Goal: Task Accomplishment & Management: Use online tool/utility

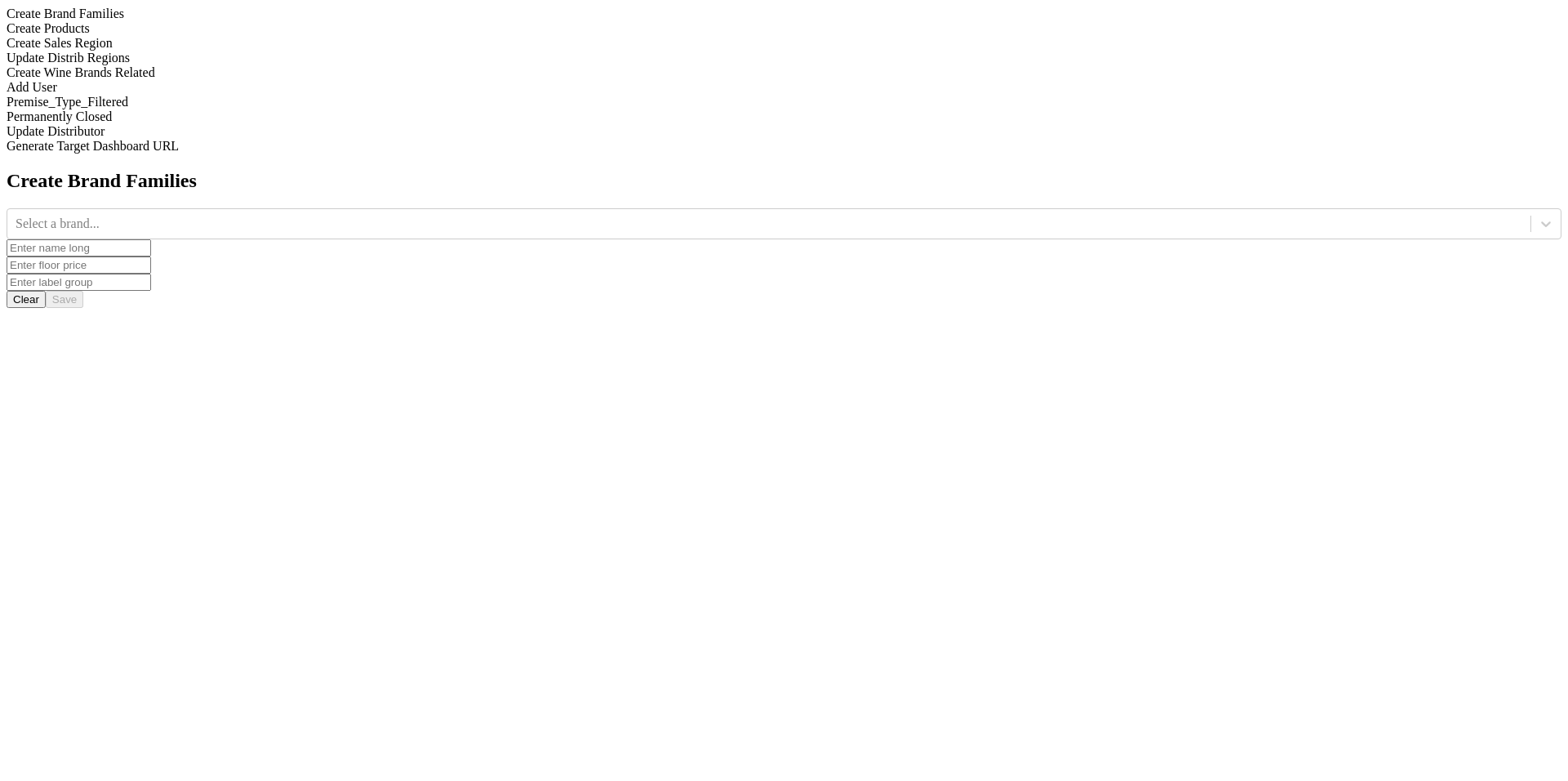
click at [207, 65] on div "Update Distrib Regions" at bounding box center [784, 58] width 1555 height 15
click at [595, 215] on div at bounding box center [769, 224] width 1507 height 18
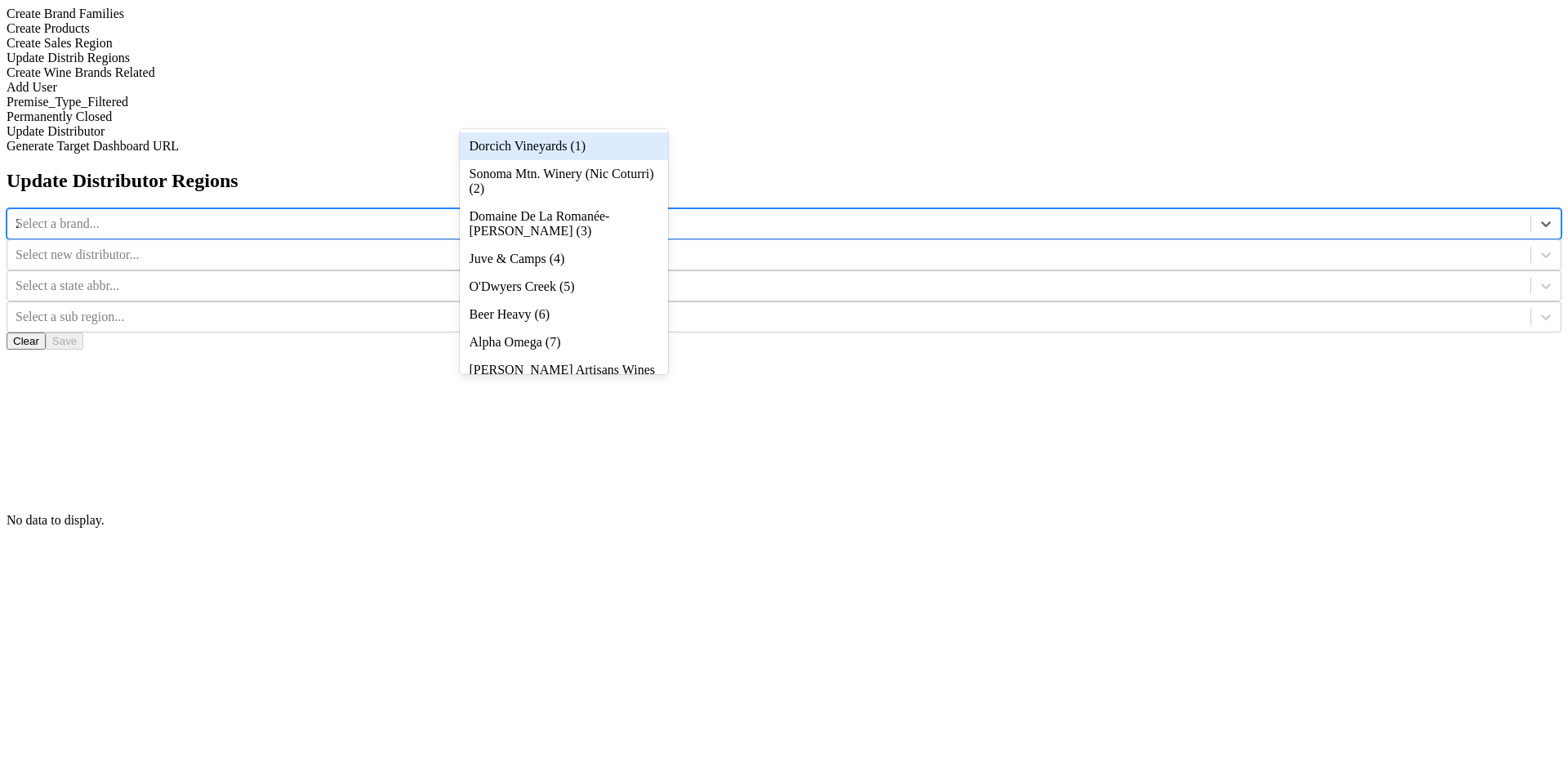
type input "20"
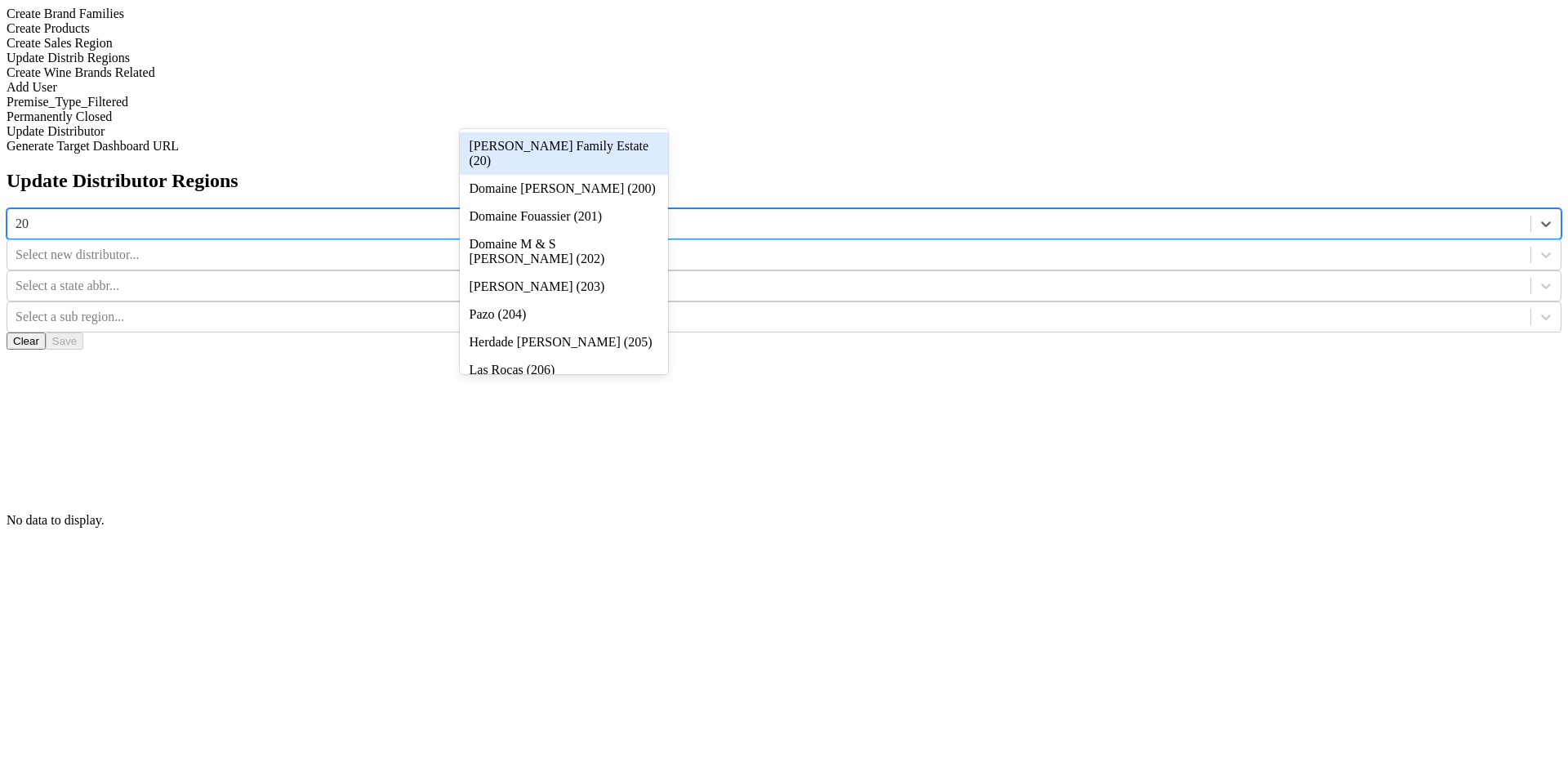
click at [589, 146] on div "[PERSON_NAME] Family Estate (20)" at bounding box center [564, 153] width 208 height 42
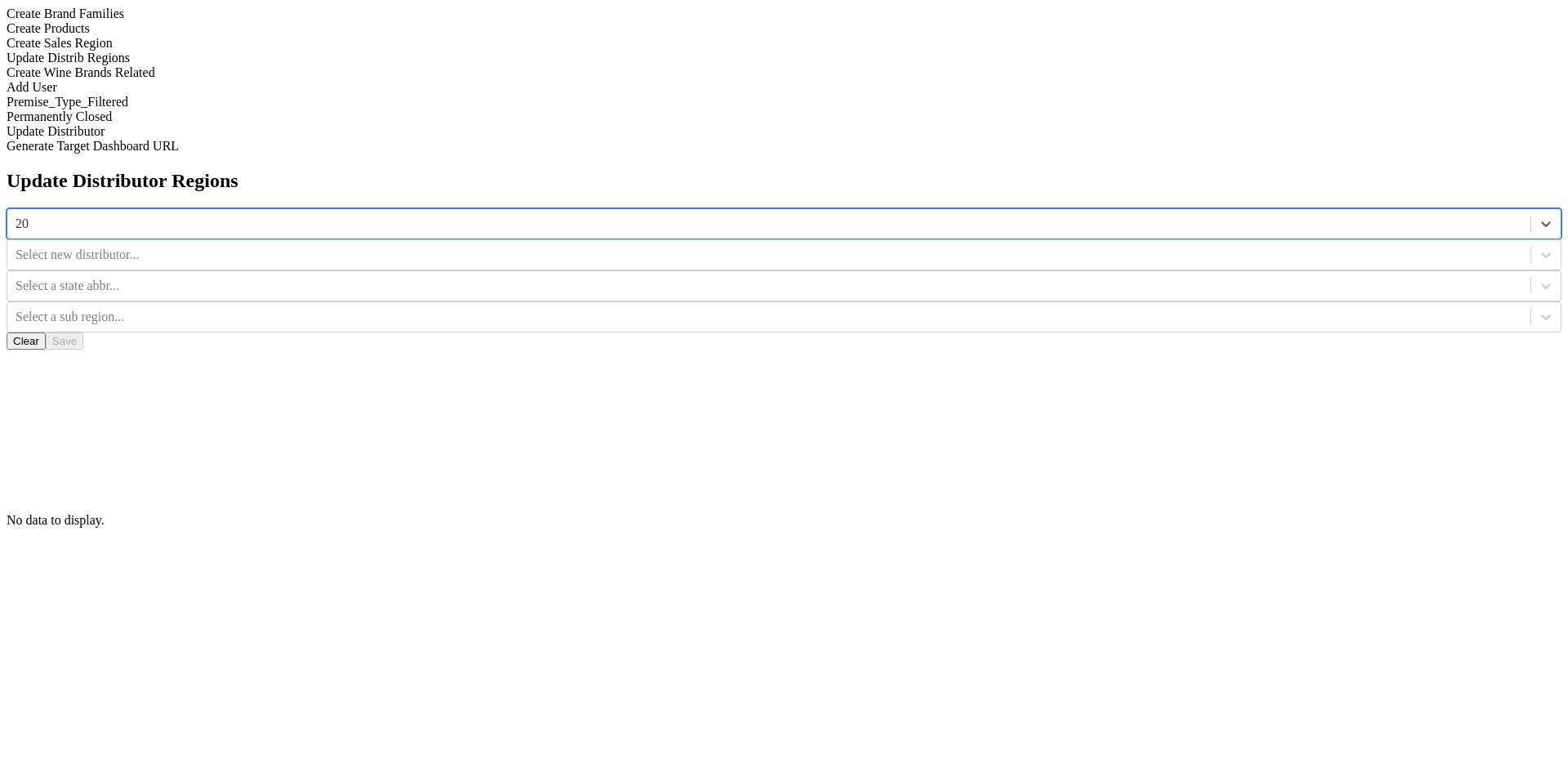
click at [869, 243] on div "Select new distributor..." at bounding box center [768, 255] width 1523 height 25
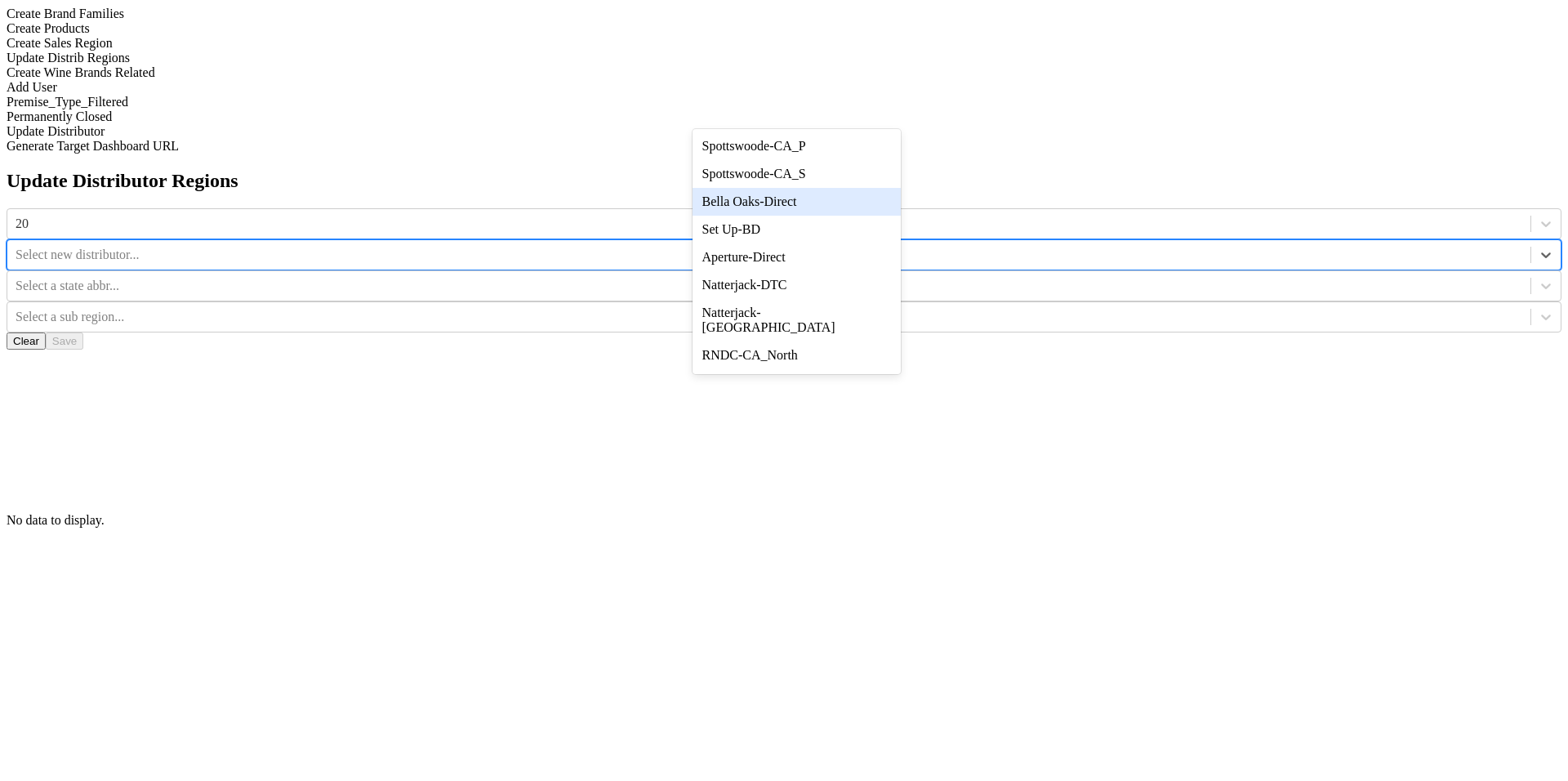
click at [865, 216] on div "Bella Oaks-Direct" at bounding box center [797, 202] width 208 height 28
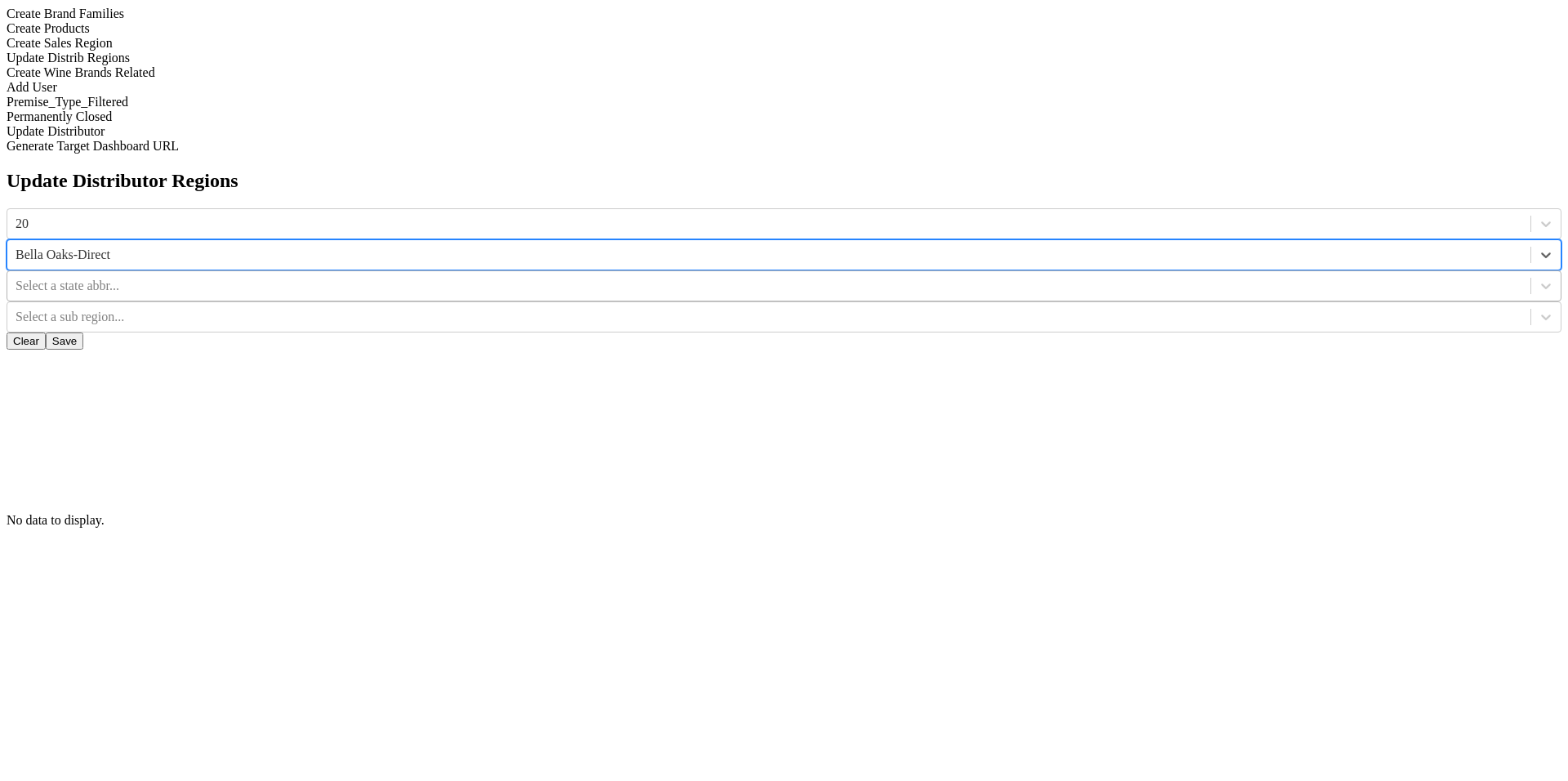
click at [1095, 274] on div "Select a state abbr..." at bounding box center [768, 286] width 1523 height 25
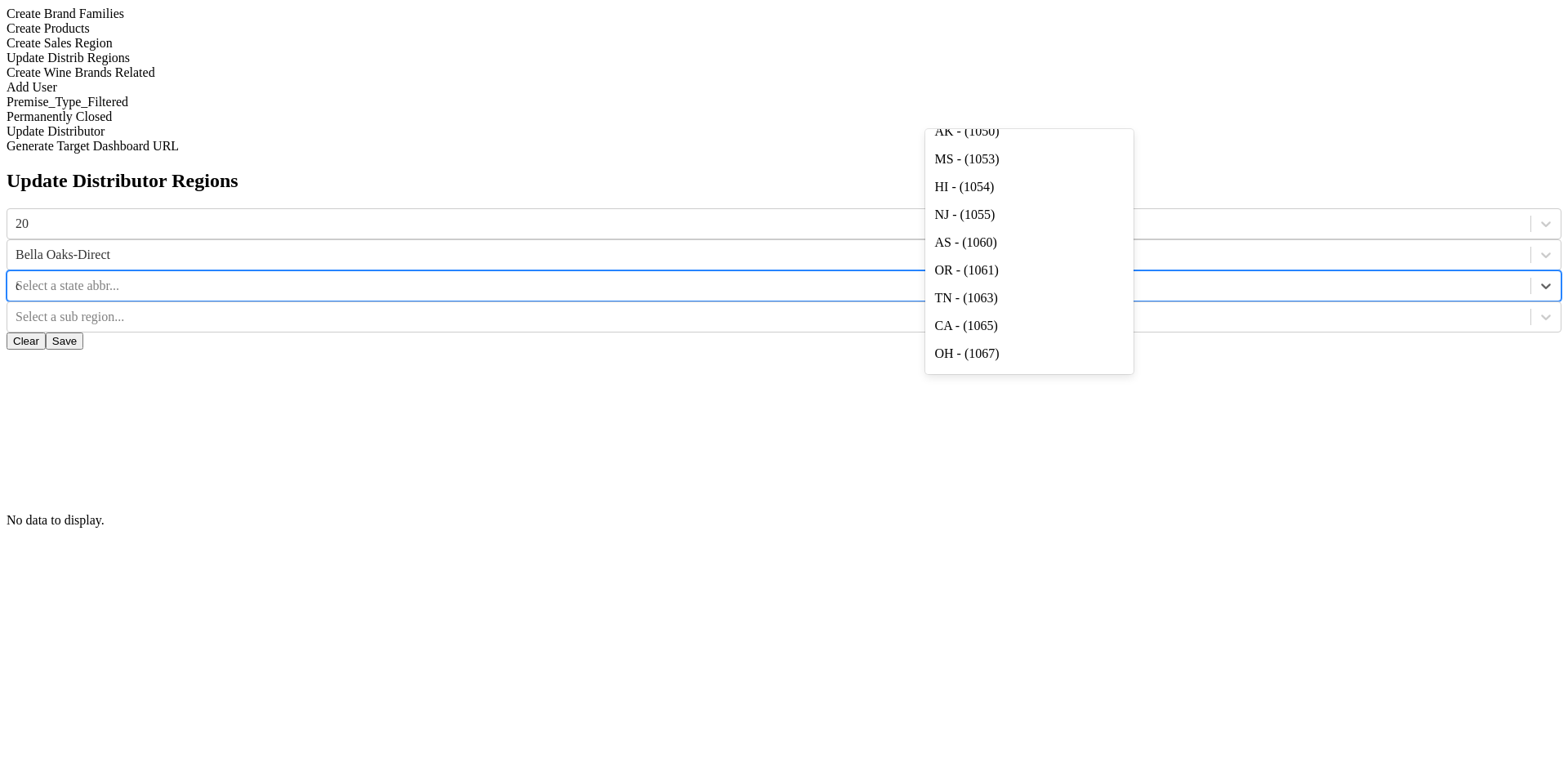
type input "ca"
click at [1072, 160] on div "CA - (1048)" at bounding box center [1029, 146] width 208 height 28
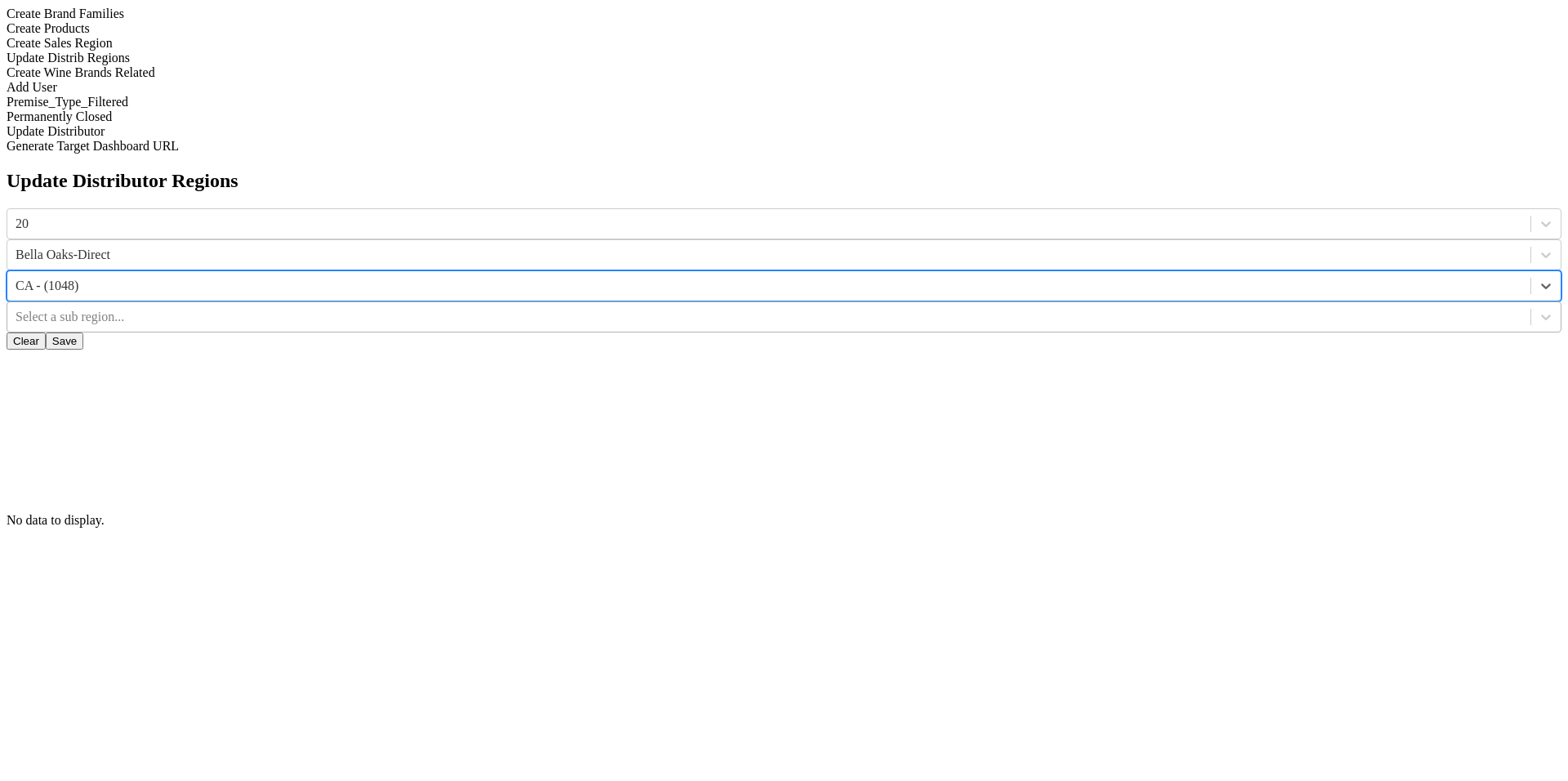
click at [1218, 308] on div at bounding box center [769, 317] width 1507 height 18
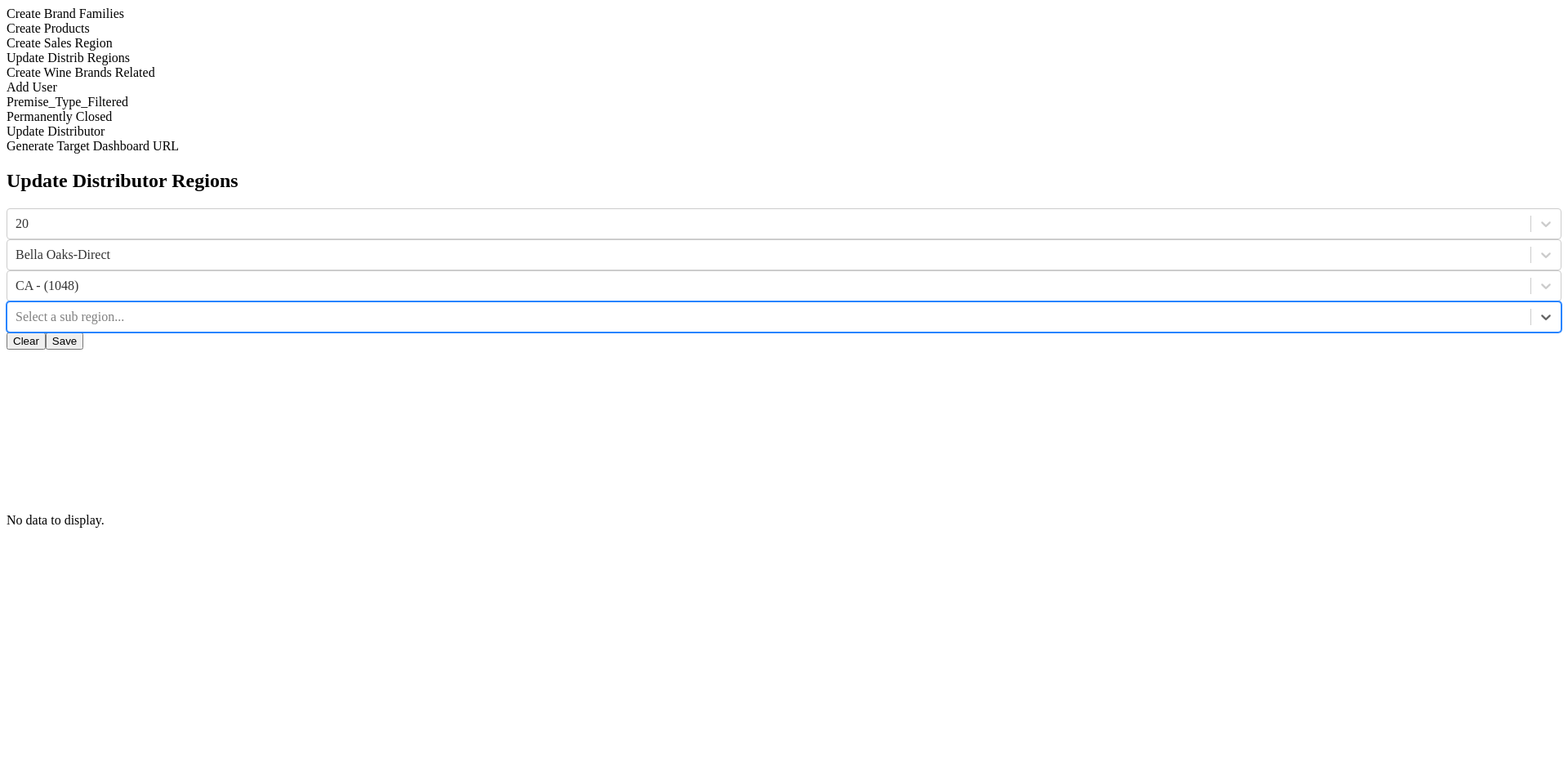
click at [1226, 308] on div at bounding box center [769, 317] width 1507 height 18
click at [1138, 238] on div "Update Distributor Regions 20 [GEOGRAPHIC_DATA]-Direct CA - (1048) Use Up and D…" at bounding box center [784, 349] width 1555 height 358
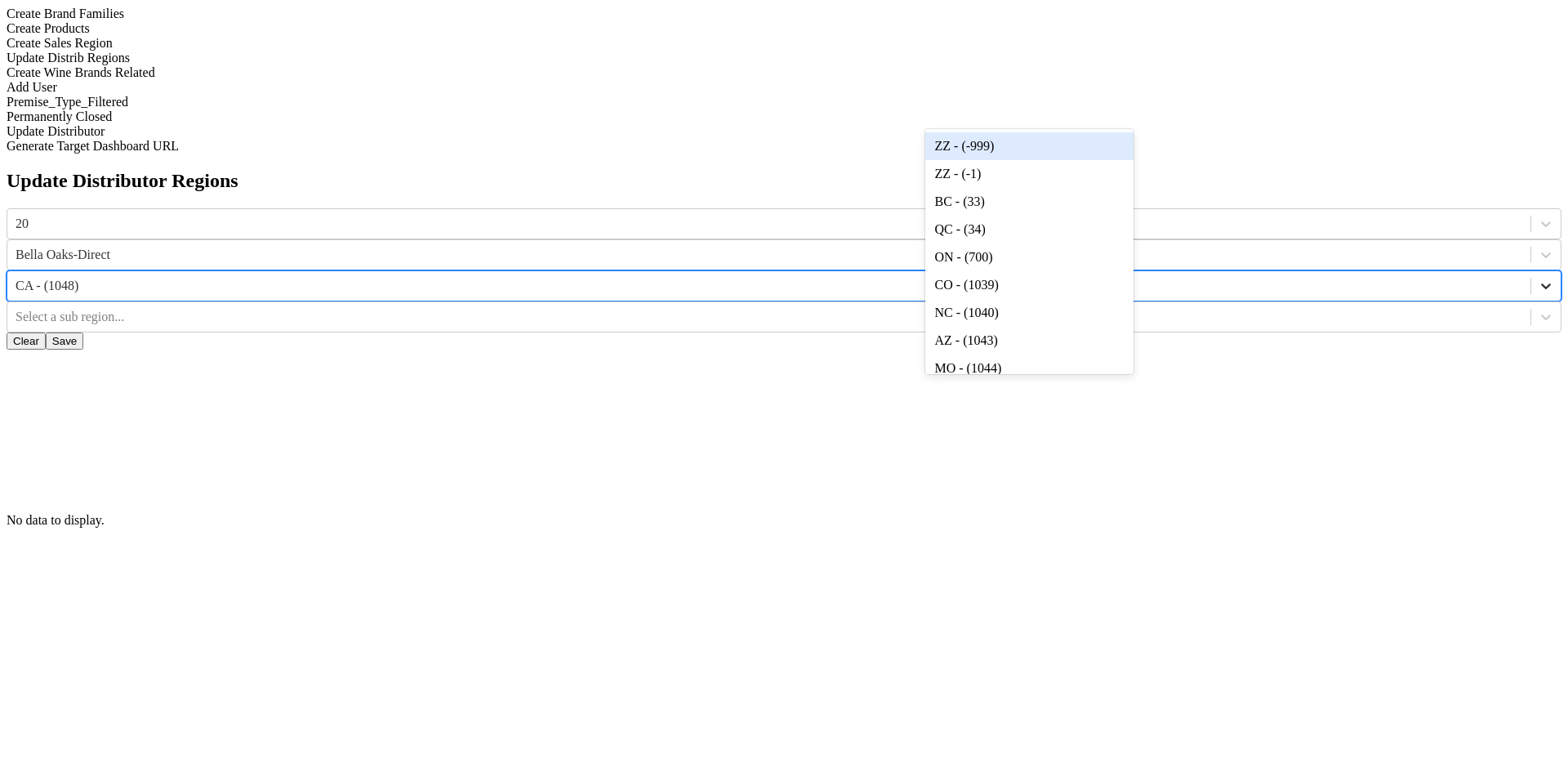
click at [1532, 271] on div at bounding box center [1546, 285] width 29 height 29
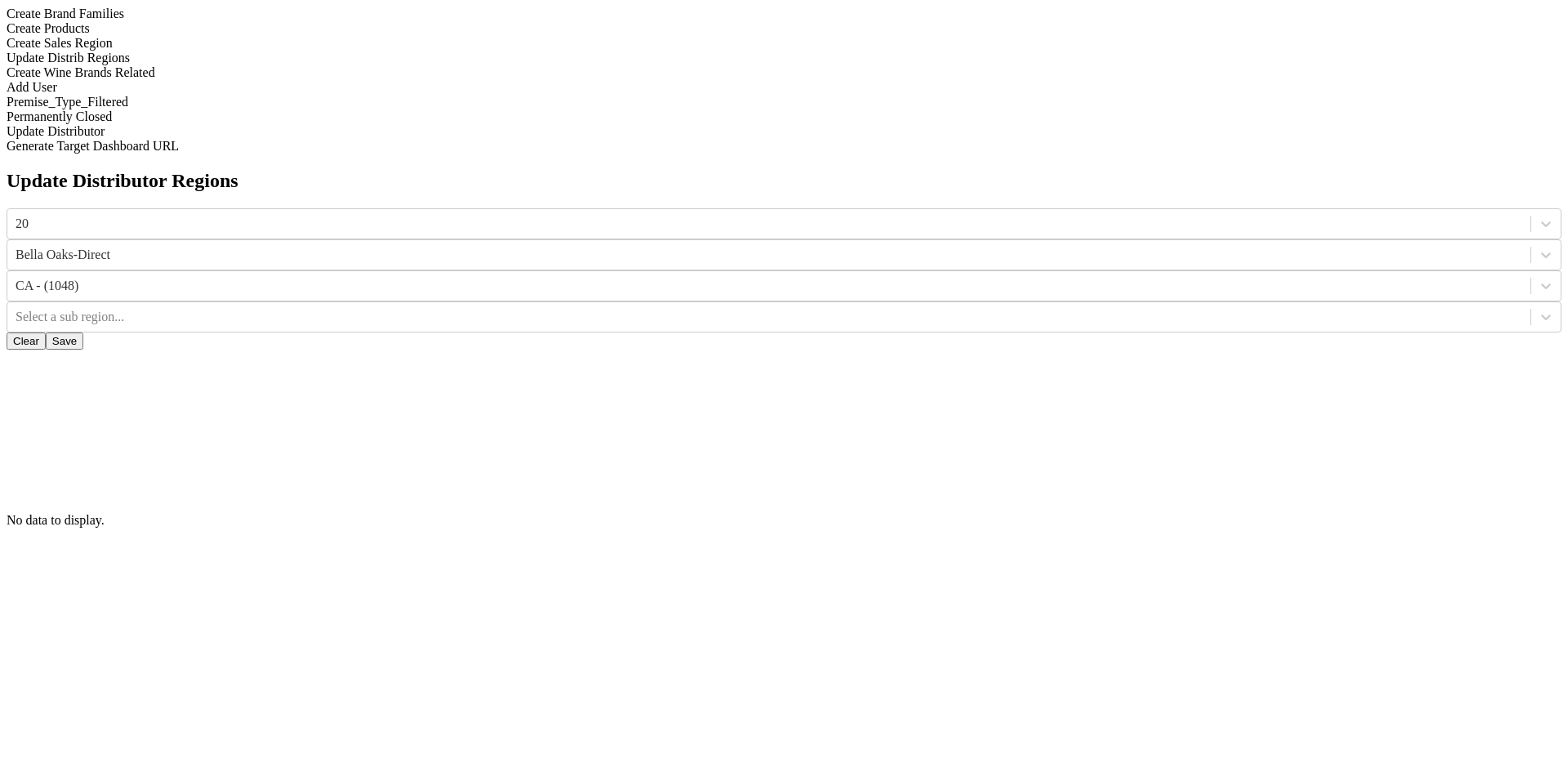
click at [46, 332] on button "Clear" at bounding box center [26, 340] width 39 height 17
click at [1538, 216] on icon at bounding box center [1546, 224] width 16 height 16
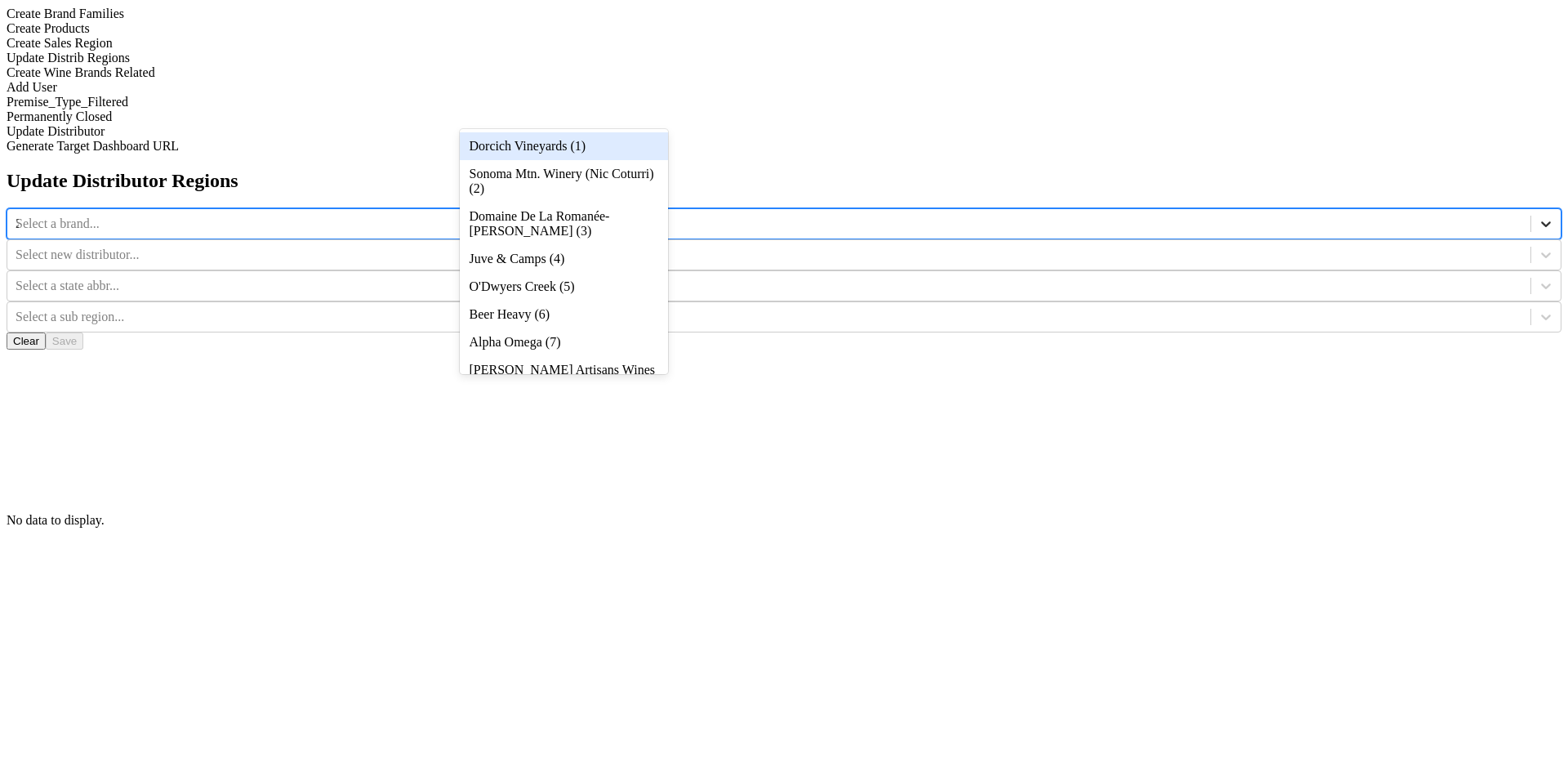
type input "20"
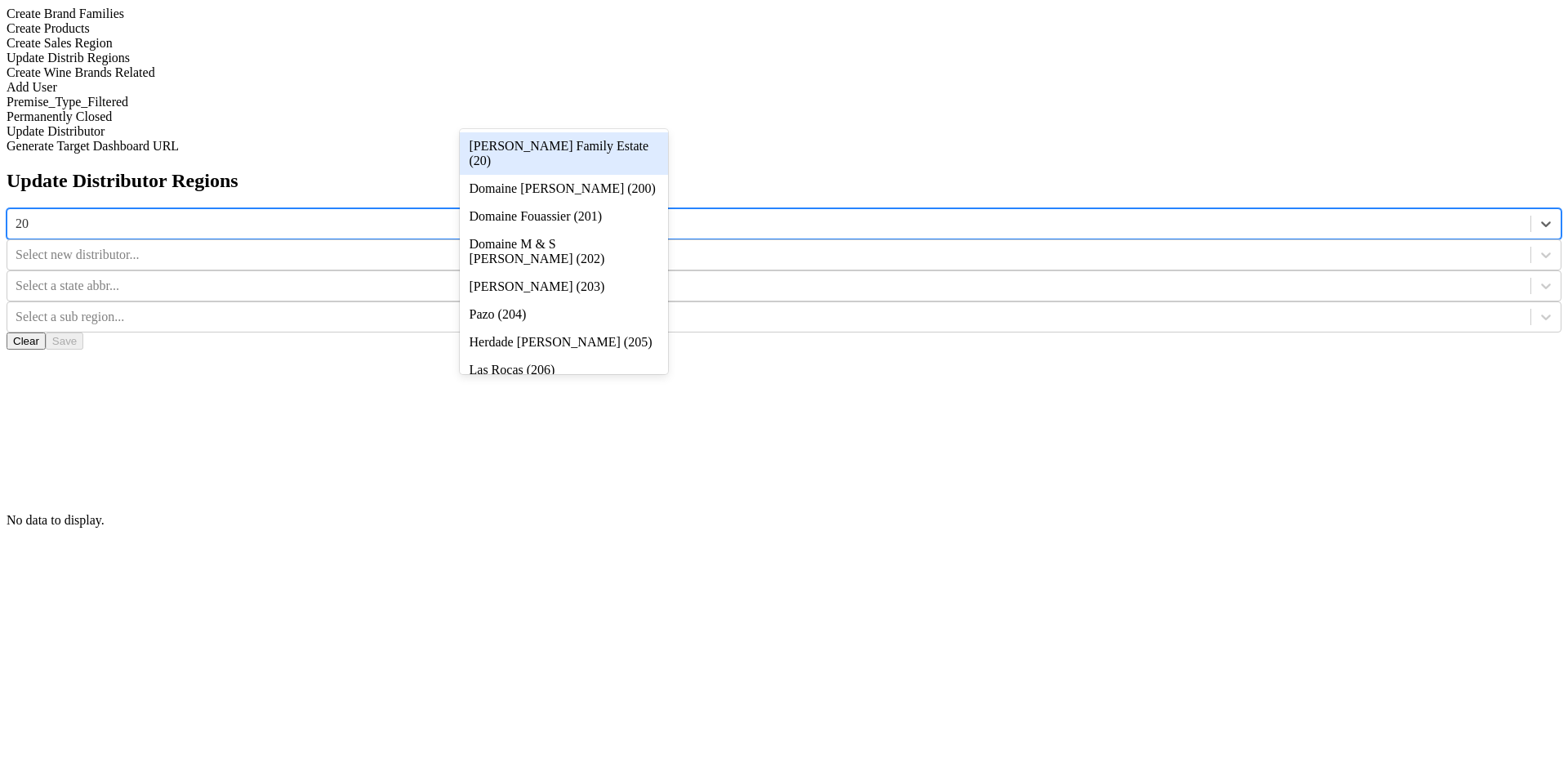
click at [627, 158] on div "[PERSON_NAME] Family Estate (20)" at bounding box center [564, 153] width 208 height 42
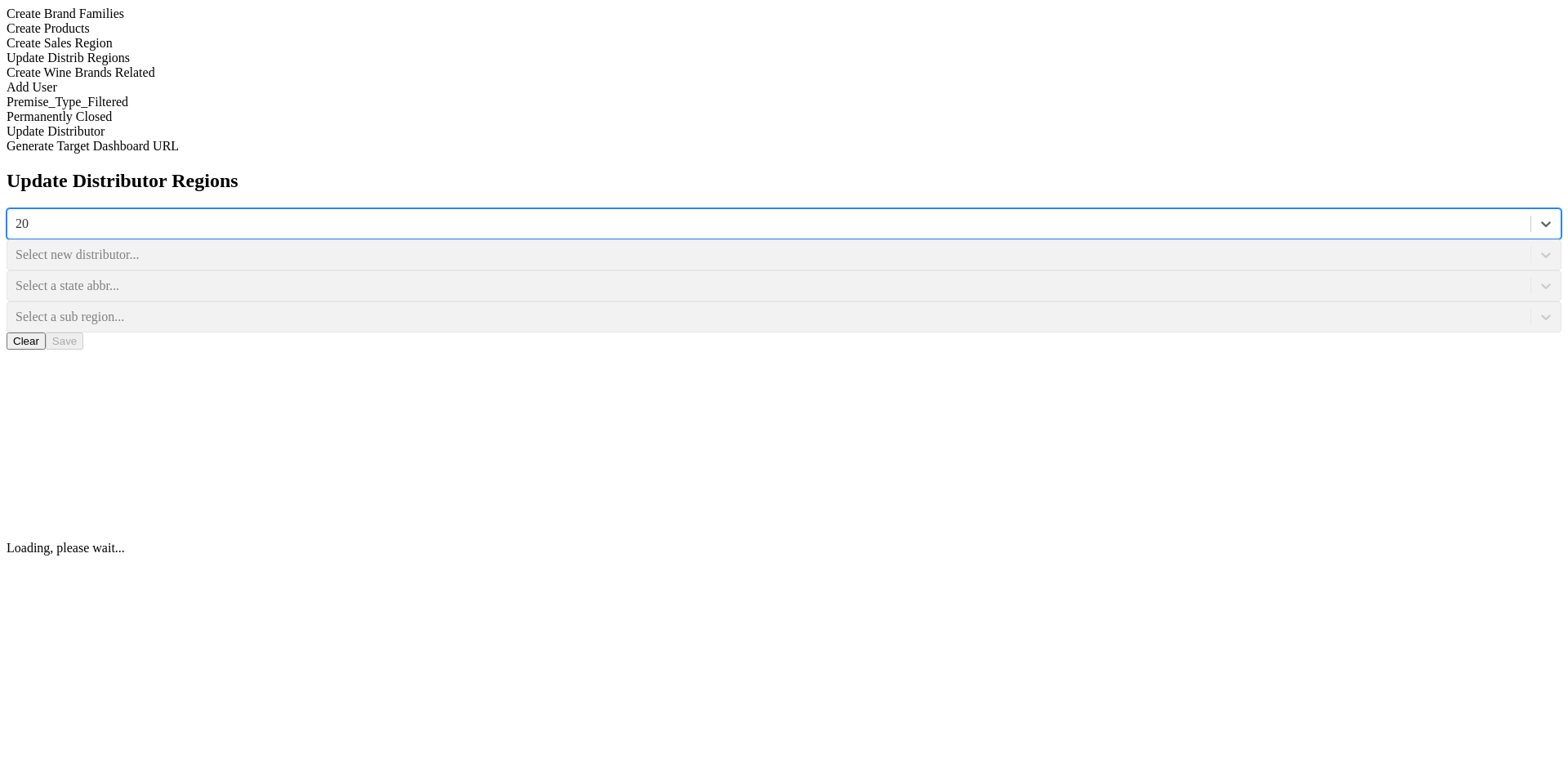
click at [1211, 301] on div "Select a sub region..." at bounding box center [784, 316] width 1555 height 31
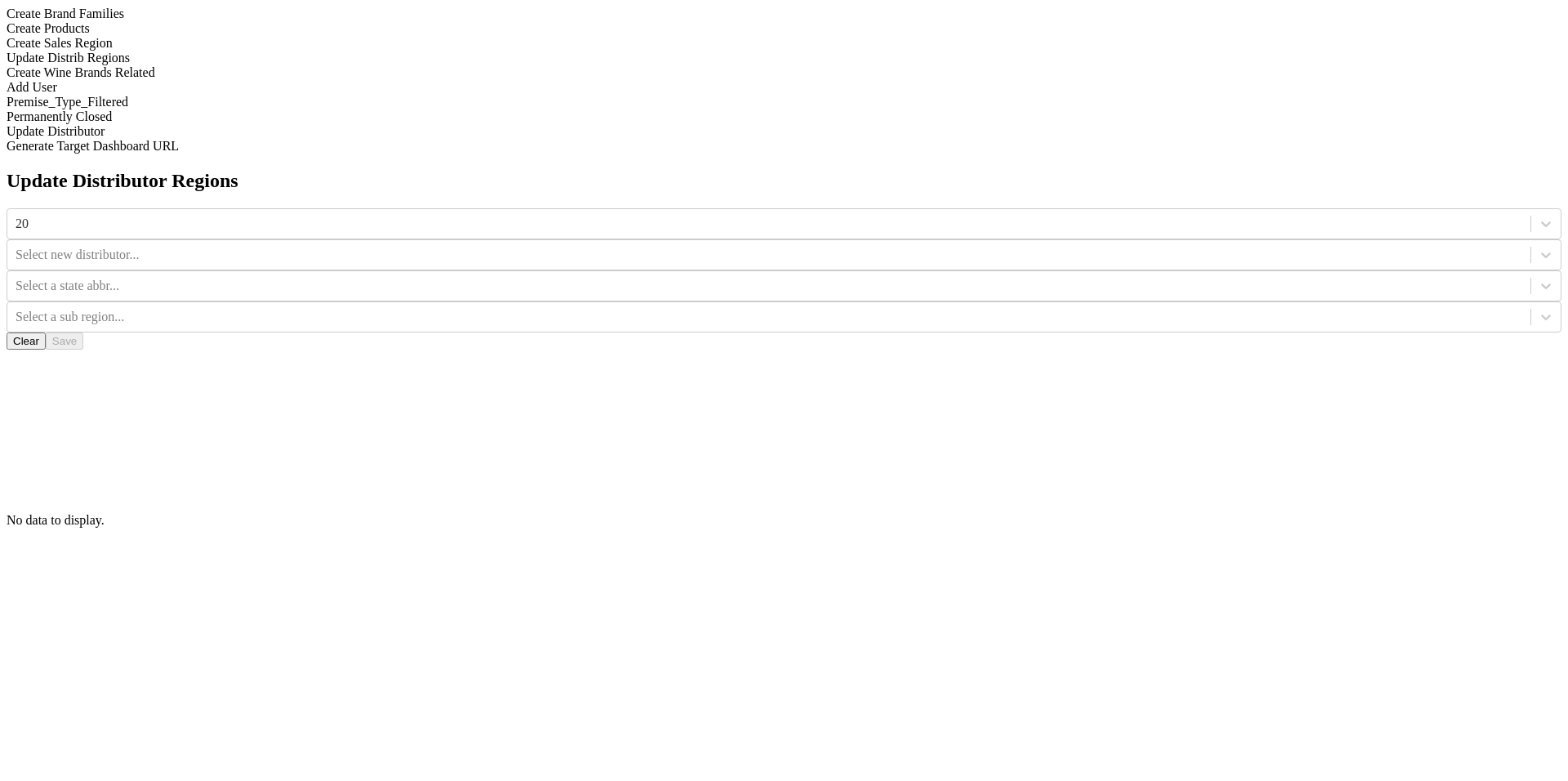
click at [1211, 308] on div at bounding box center [769, 317] width 1507 height 18
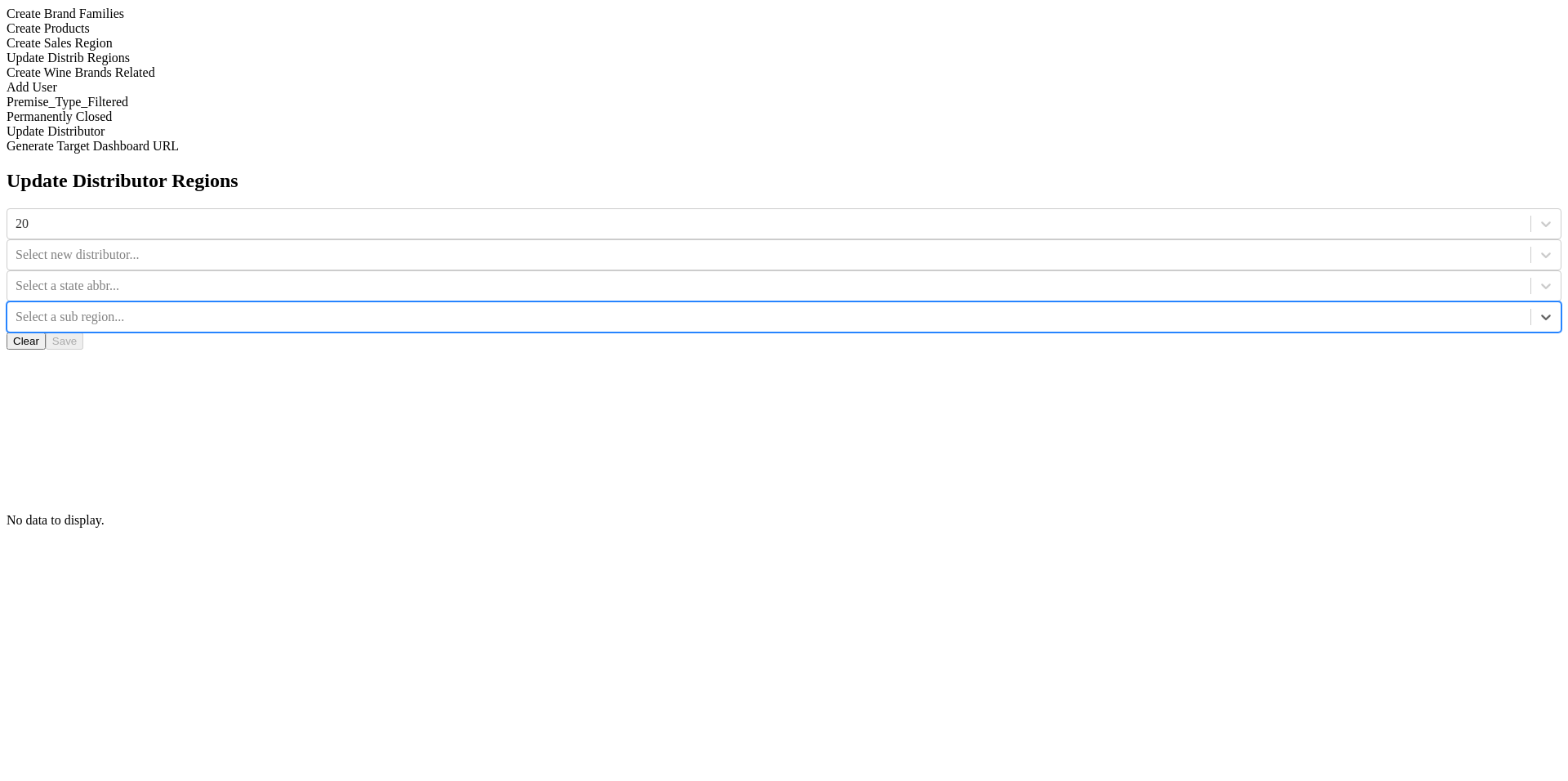
click at [46, 332] on button "Clear" at bounding box center [26, 340] width 39 height 17
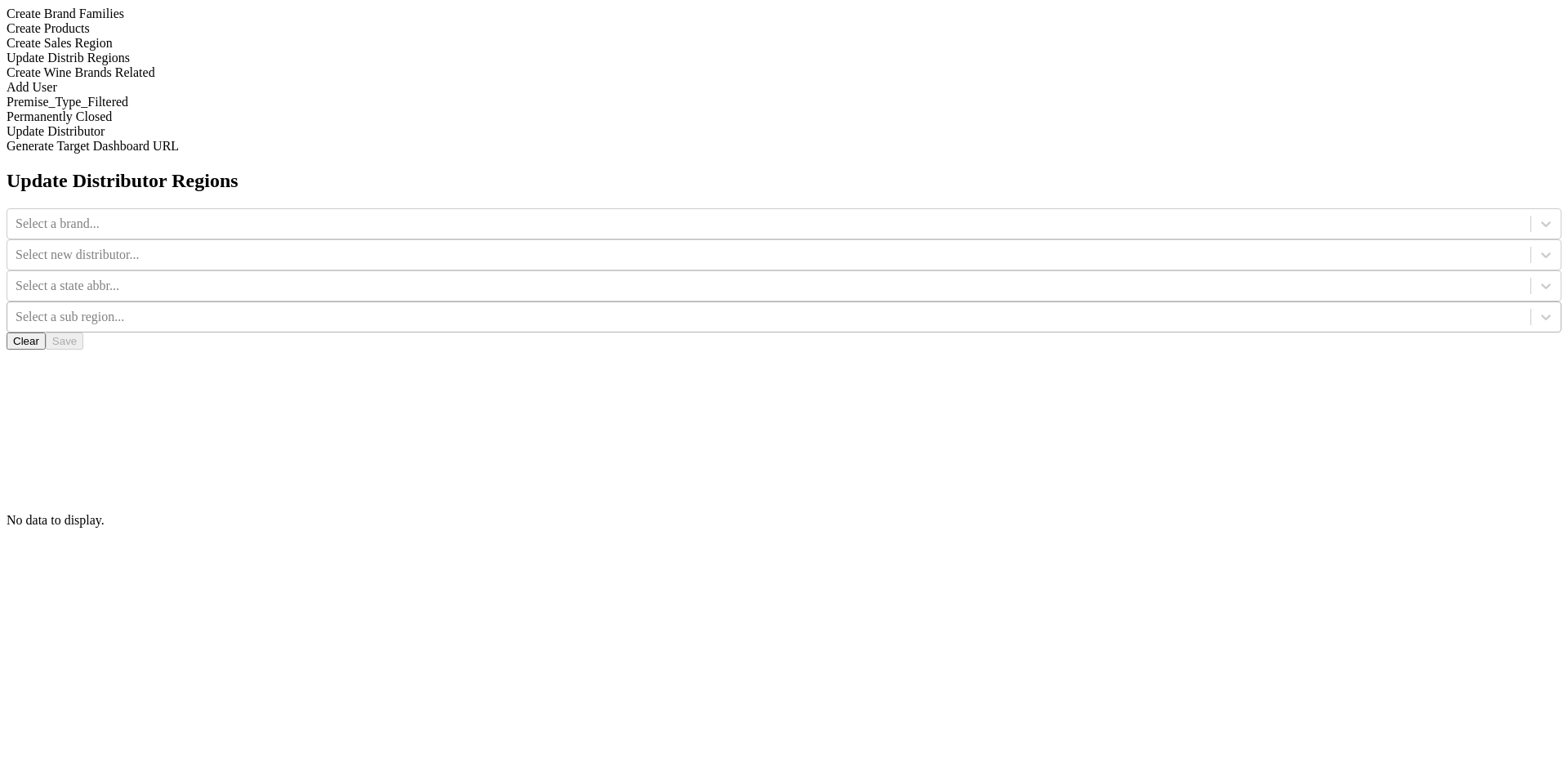
click at [1299, 308] on div at bounding box center [769, 317] width 1507 height 18
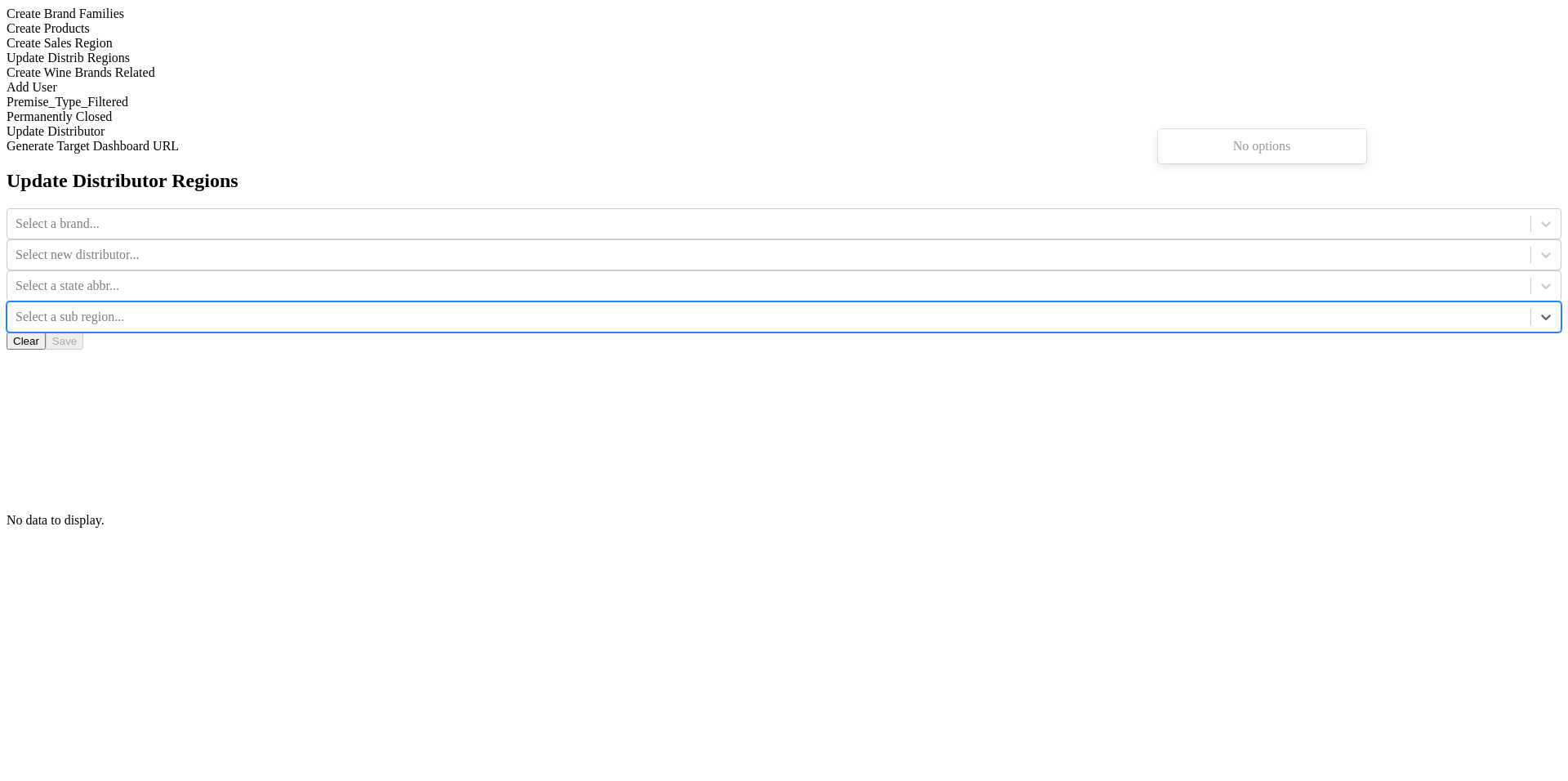
click at [1238, 203] on div "Update Distributor Regions Select a brand... Select new distributor... Select a…" at bounding box center [784, 349] width 1555 height 358
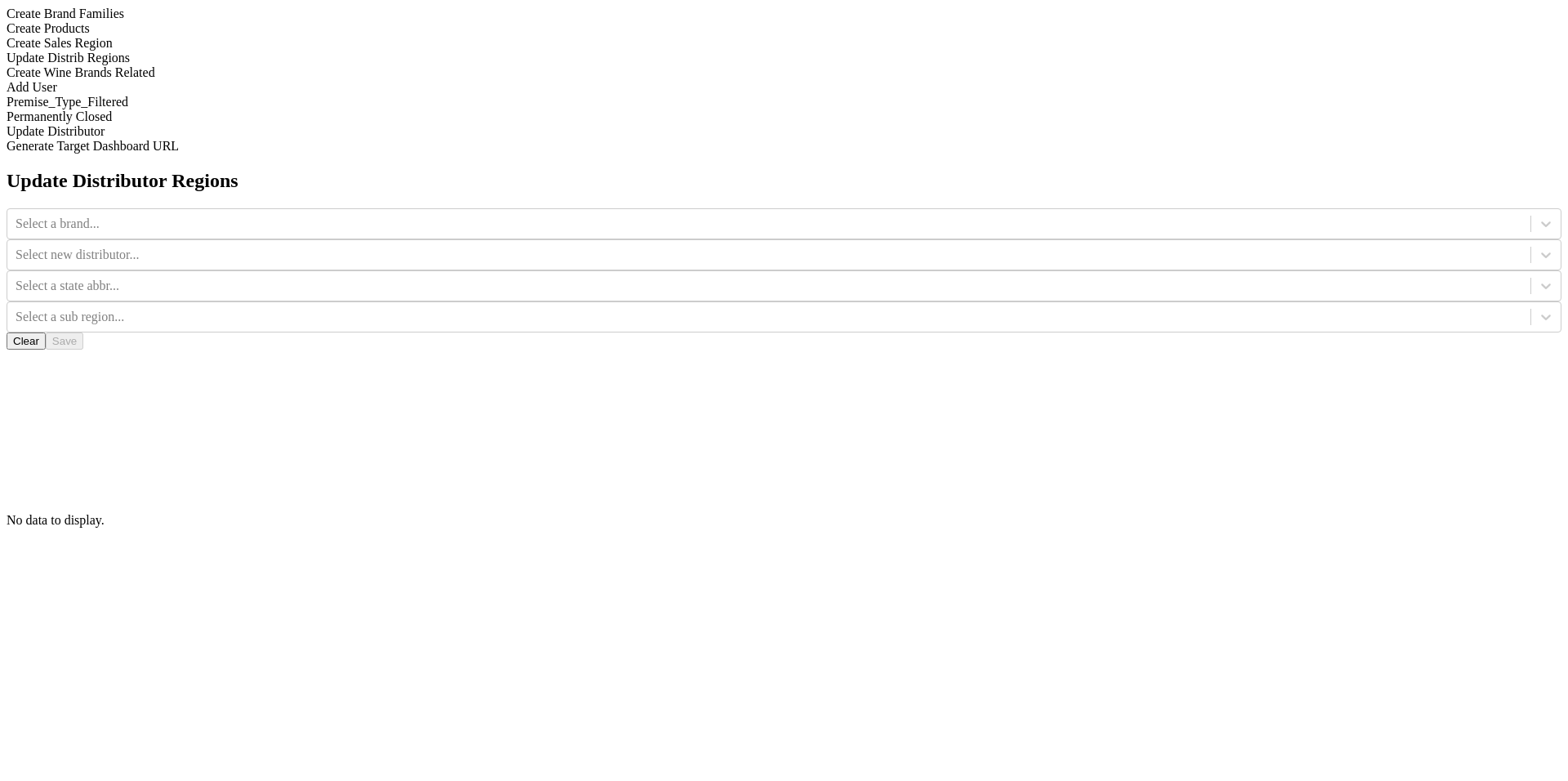
click at [210, 51] on div "Create Sales Region" at bounding box center [784, 43] width 1555 height 15
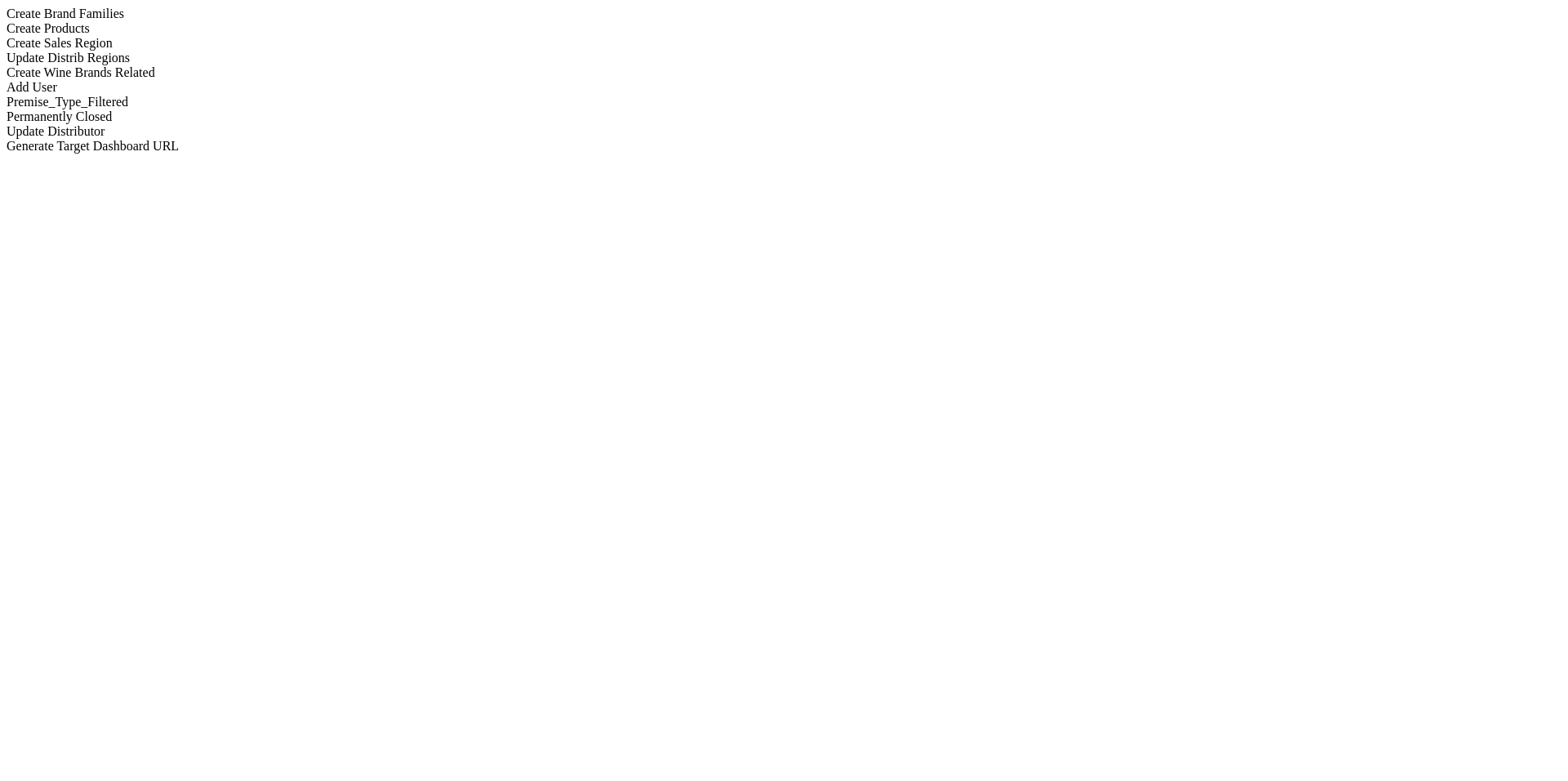
click at [240, 65] on div "Update Distrib Regions" at bounding box center [784, 58] width 1555 height 15
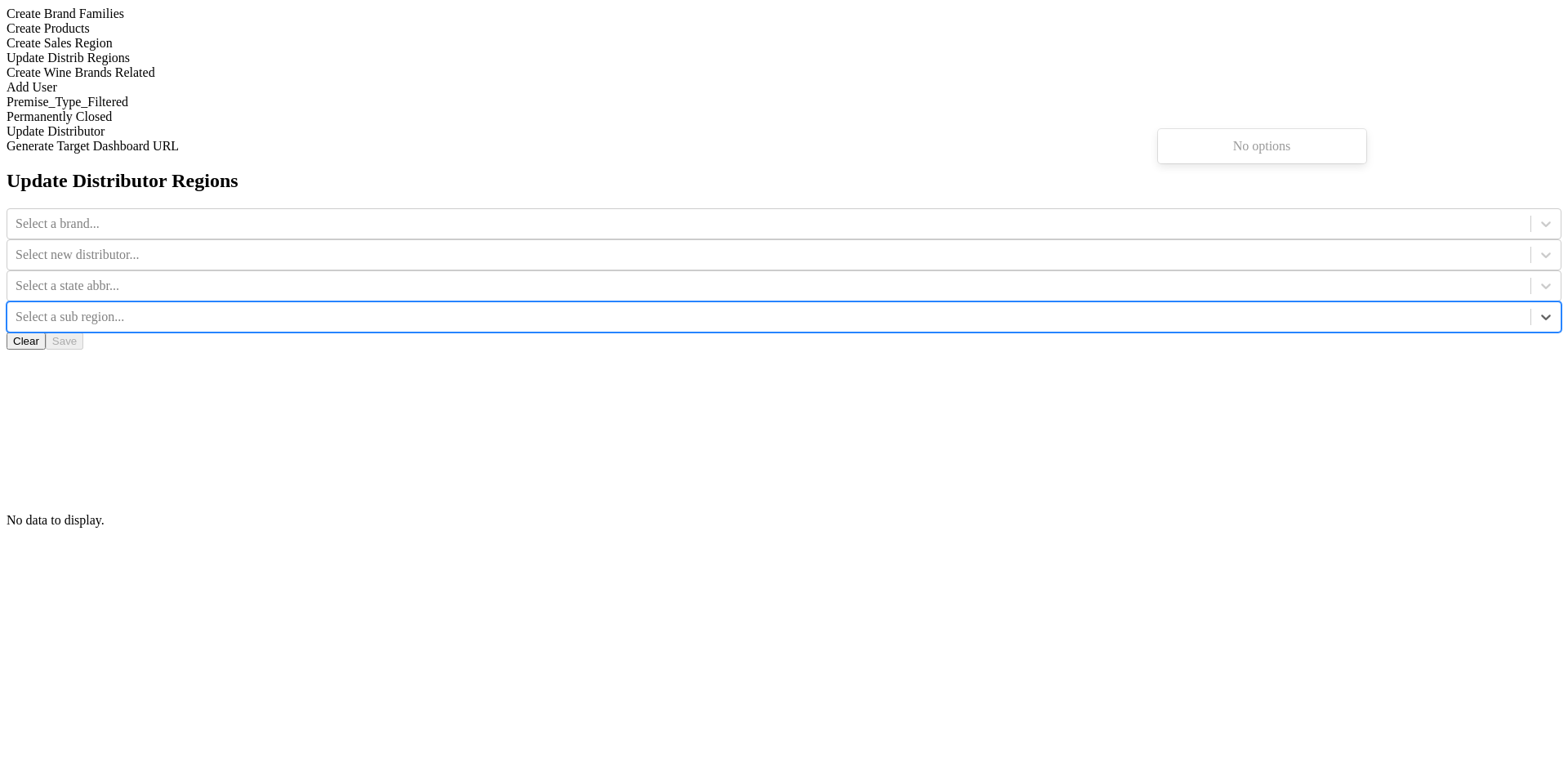
click at [1196, 308] on div at bounding box center [769, 317] width 1507 height 18
click at [1153, 170] on div "Update Distributor Regions Select a brand... Select new distributor... Select a…" at bounding box center [784, 349] width 1555 height 358
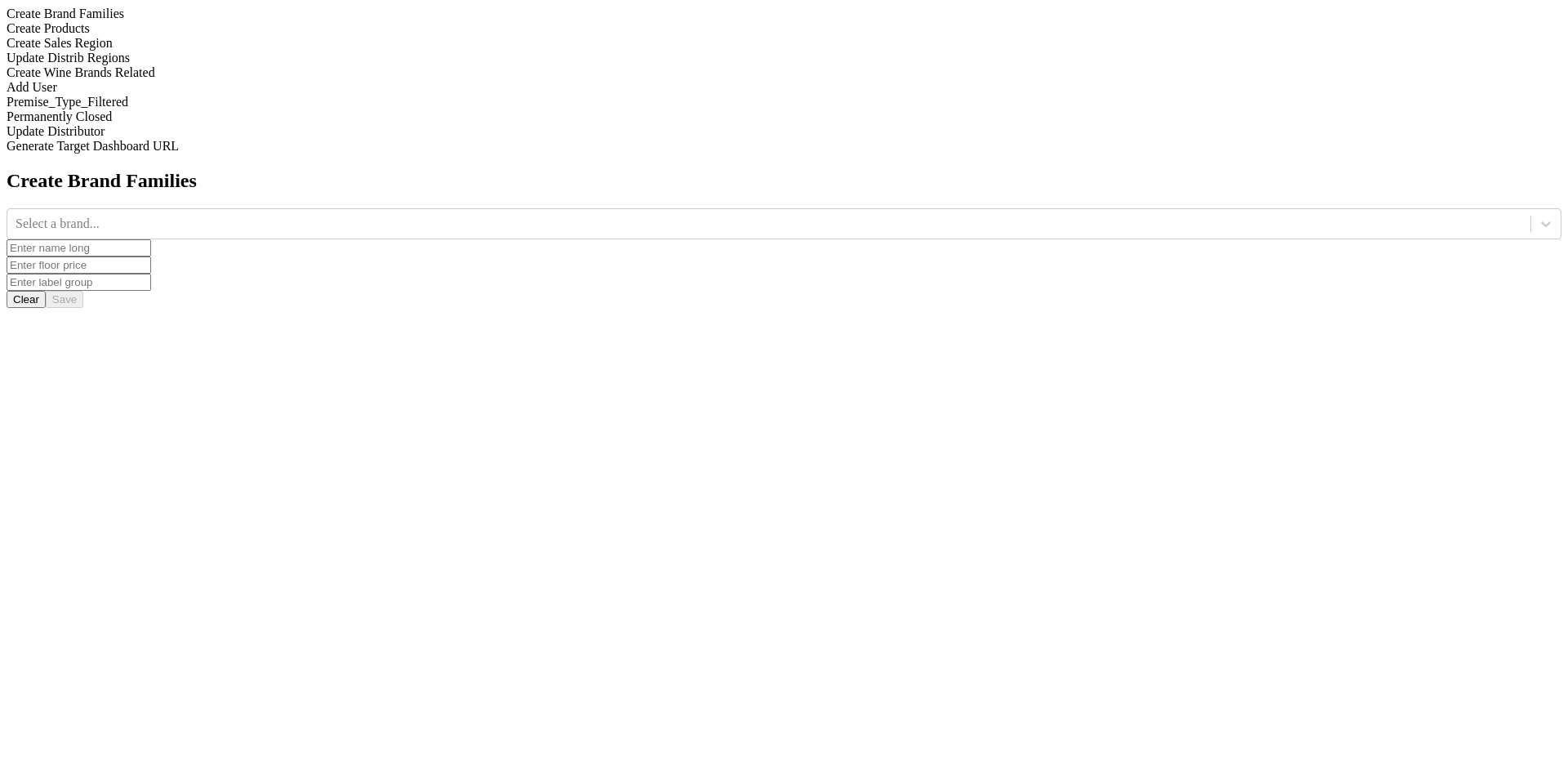
click at [249, 65] on div "Update Distrib Regions" at bounding box center [784, 58] width 1555 height 15
click at [618, 215] on div at bounding box center [769, 224] width 1507 height 18
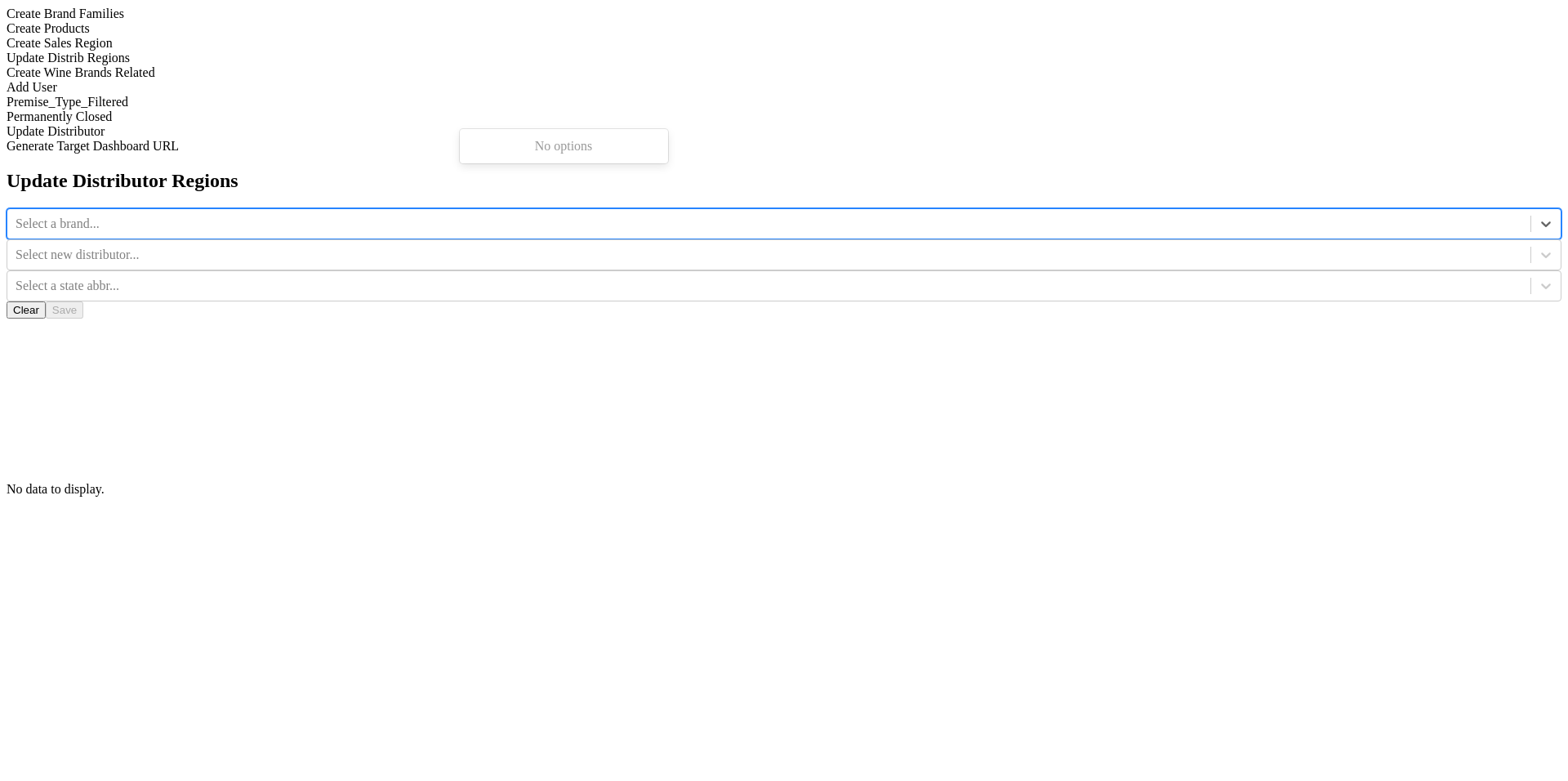
click at [522, 218] on div "Update Distributor Regions Use Up and Down to choose options, press Enter to se…" at bounding box center [784, 333] width 1555 height 327
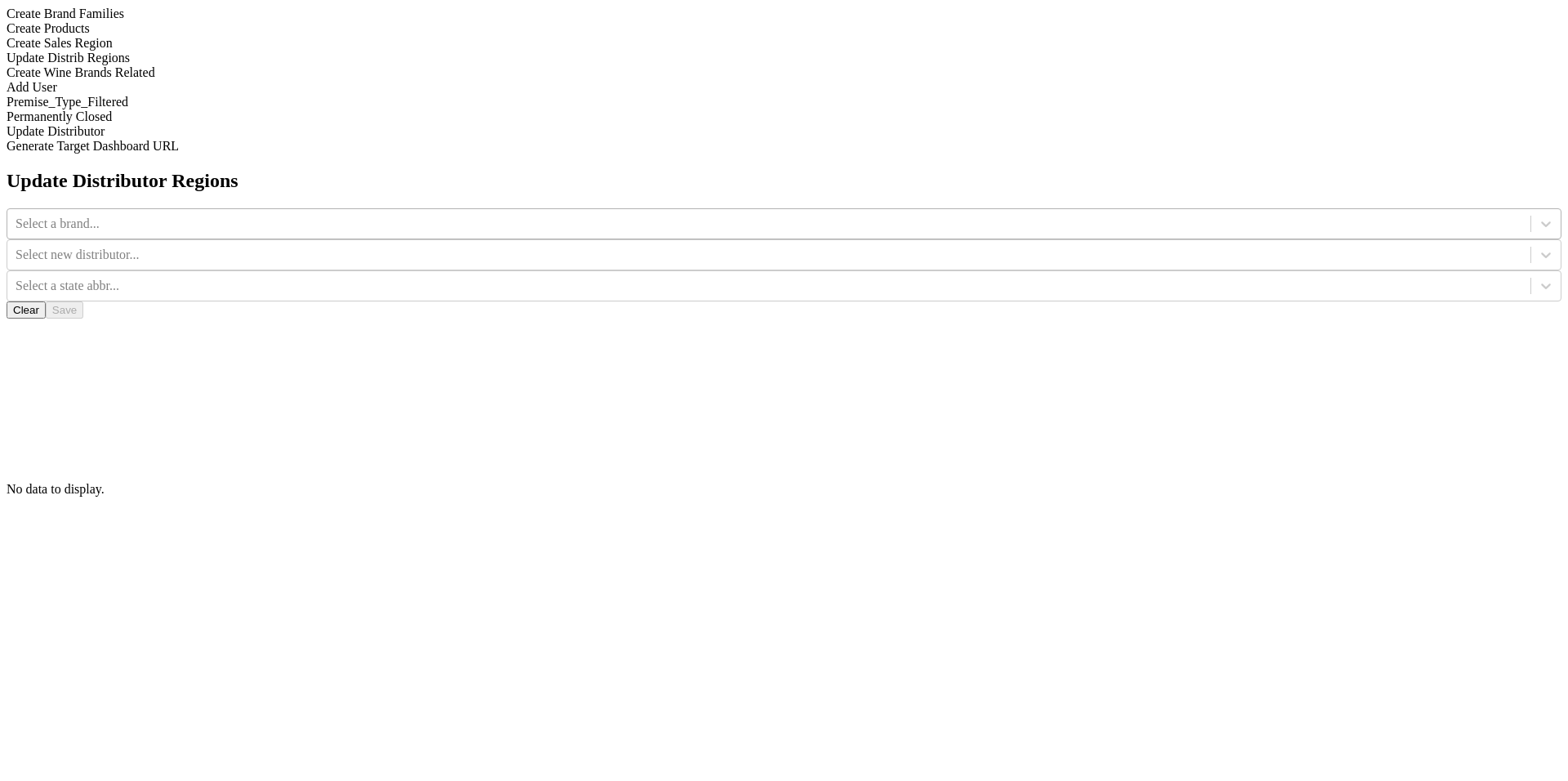
click at [563, 215] on div at bounding box center [769, 224] width 1507 height 18
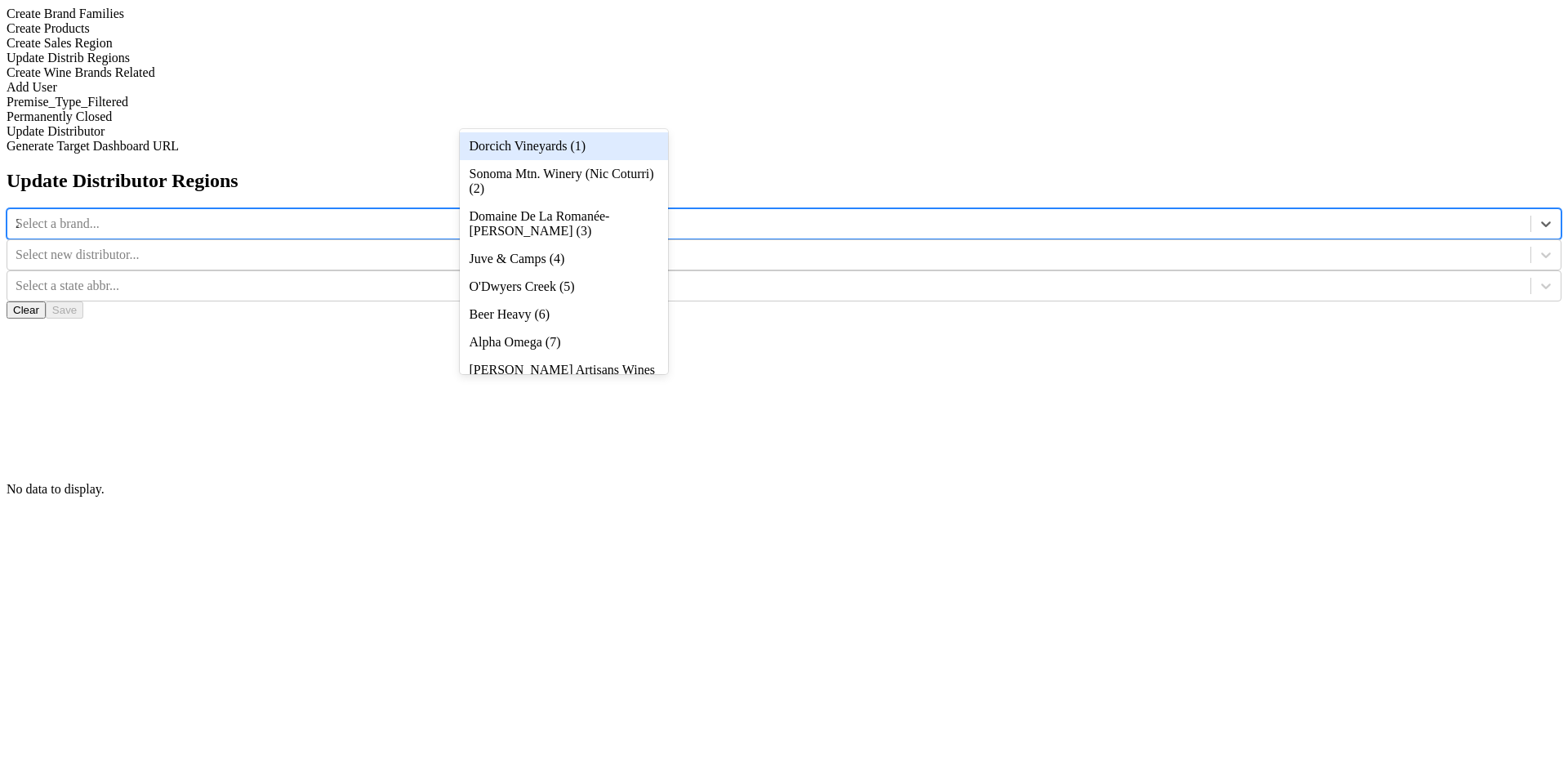
type input "20"
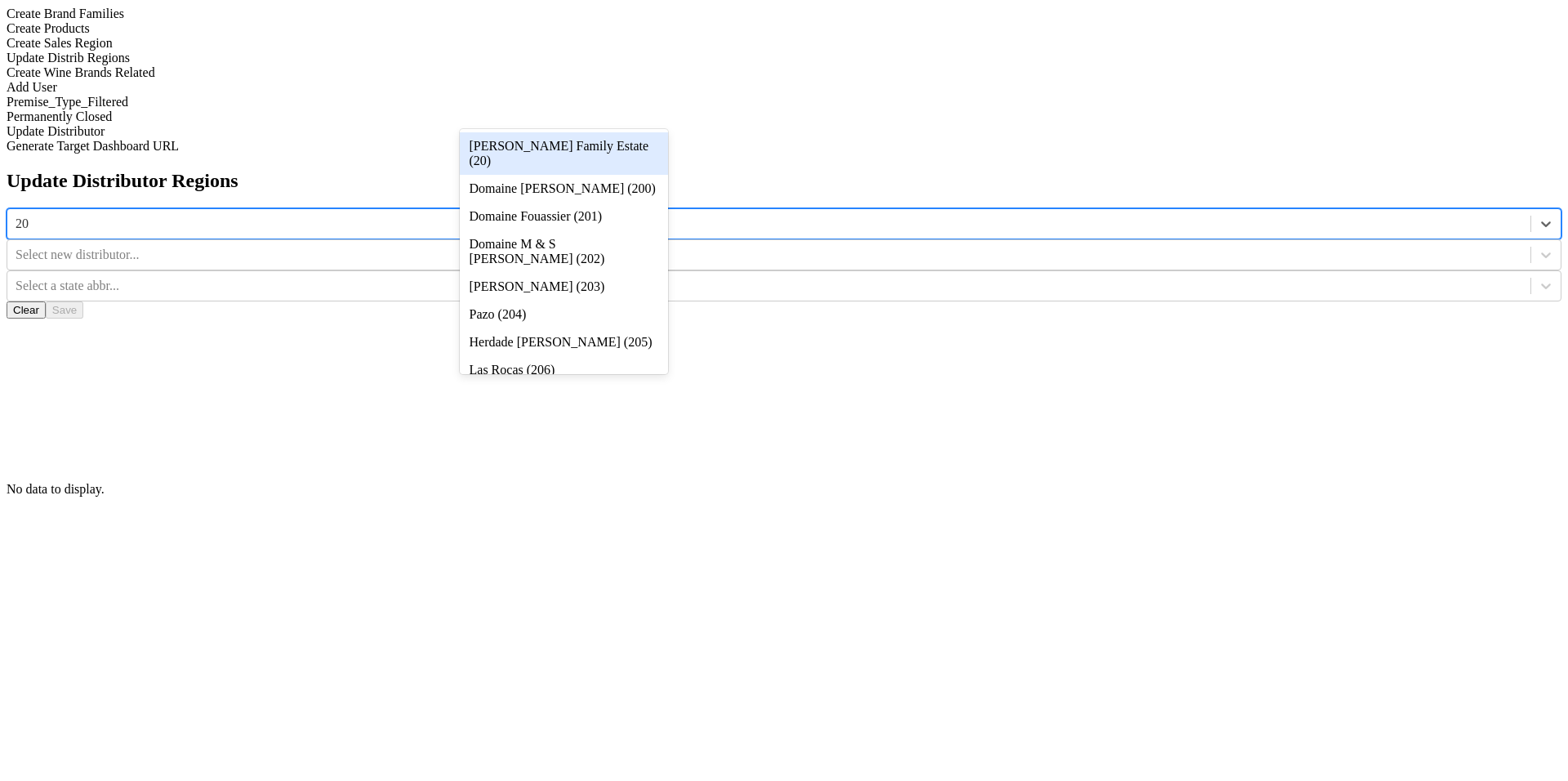
click at [571, 140] on div "[PERSON_NAME] Family Estate (20)" at bounding box center [564, 153] width 208 height 42
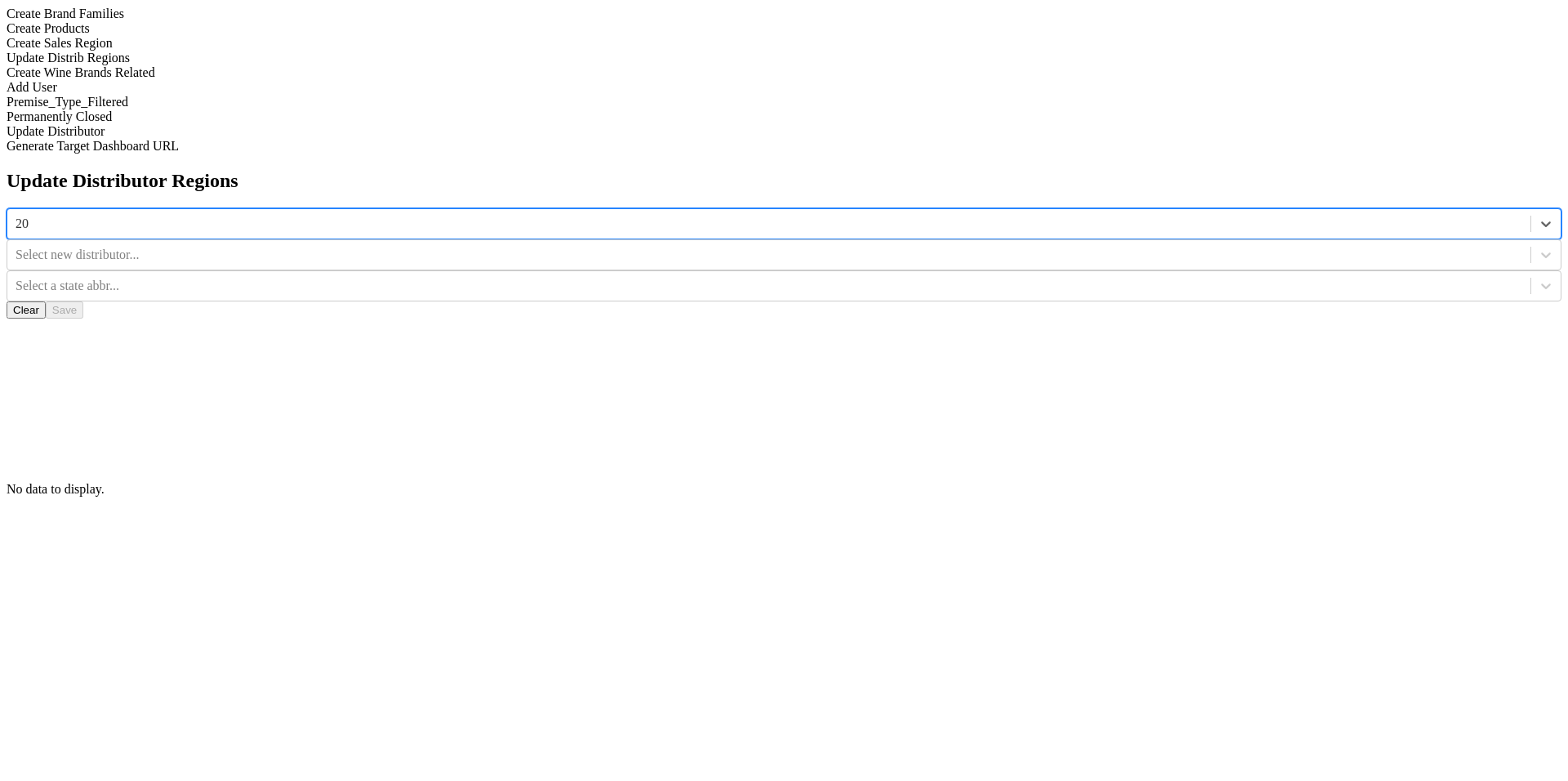
click at [823, 246] on div at bounding box center [769, 255] width 1507 height 18
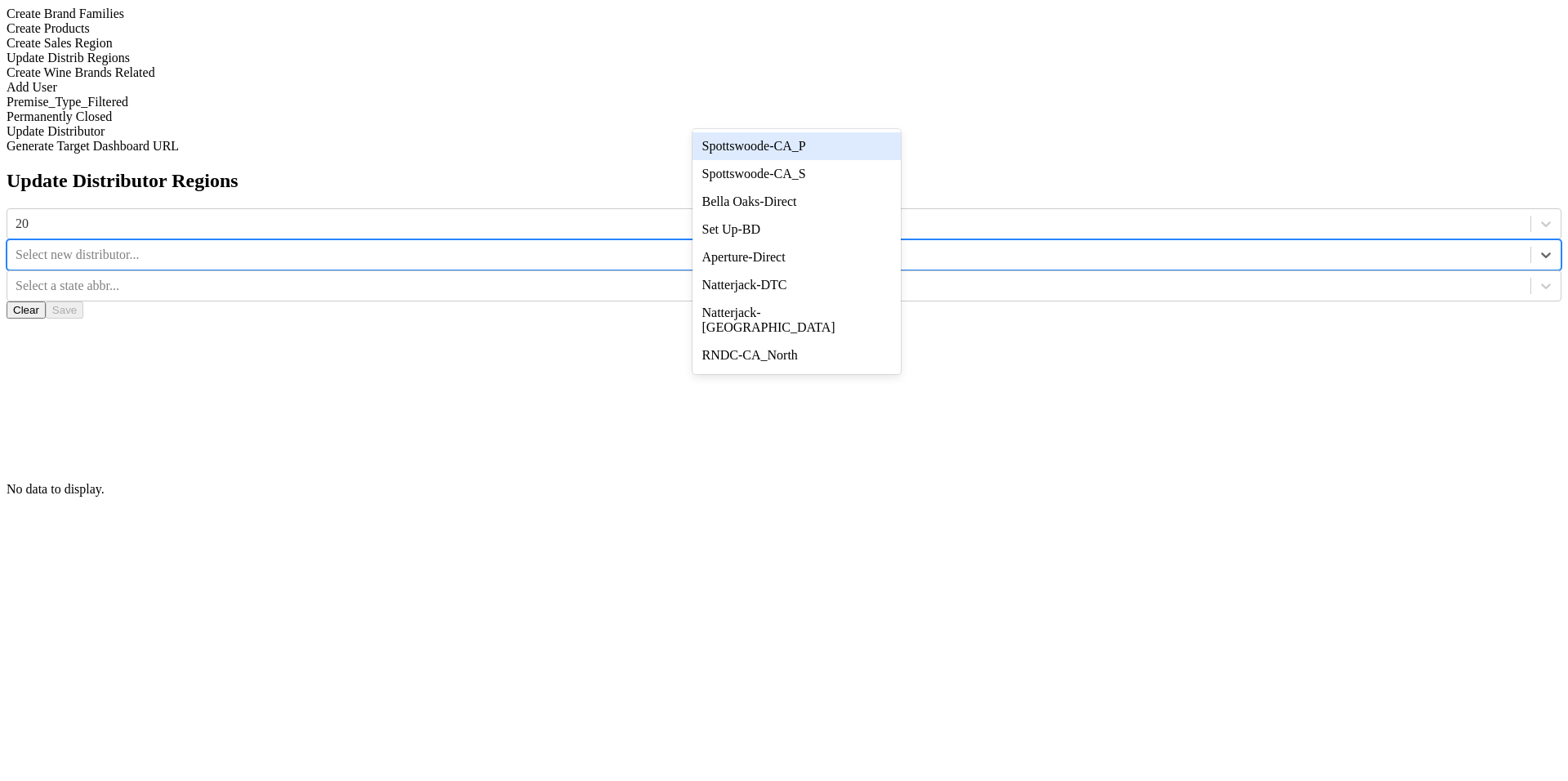
click at [829, 145] on div "Spottswoode-CA_P" at bounding box center [797, 146] width 208 height 28
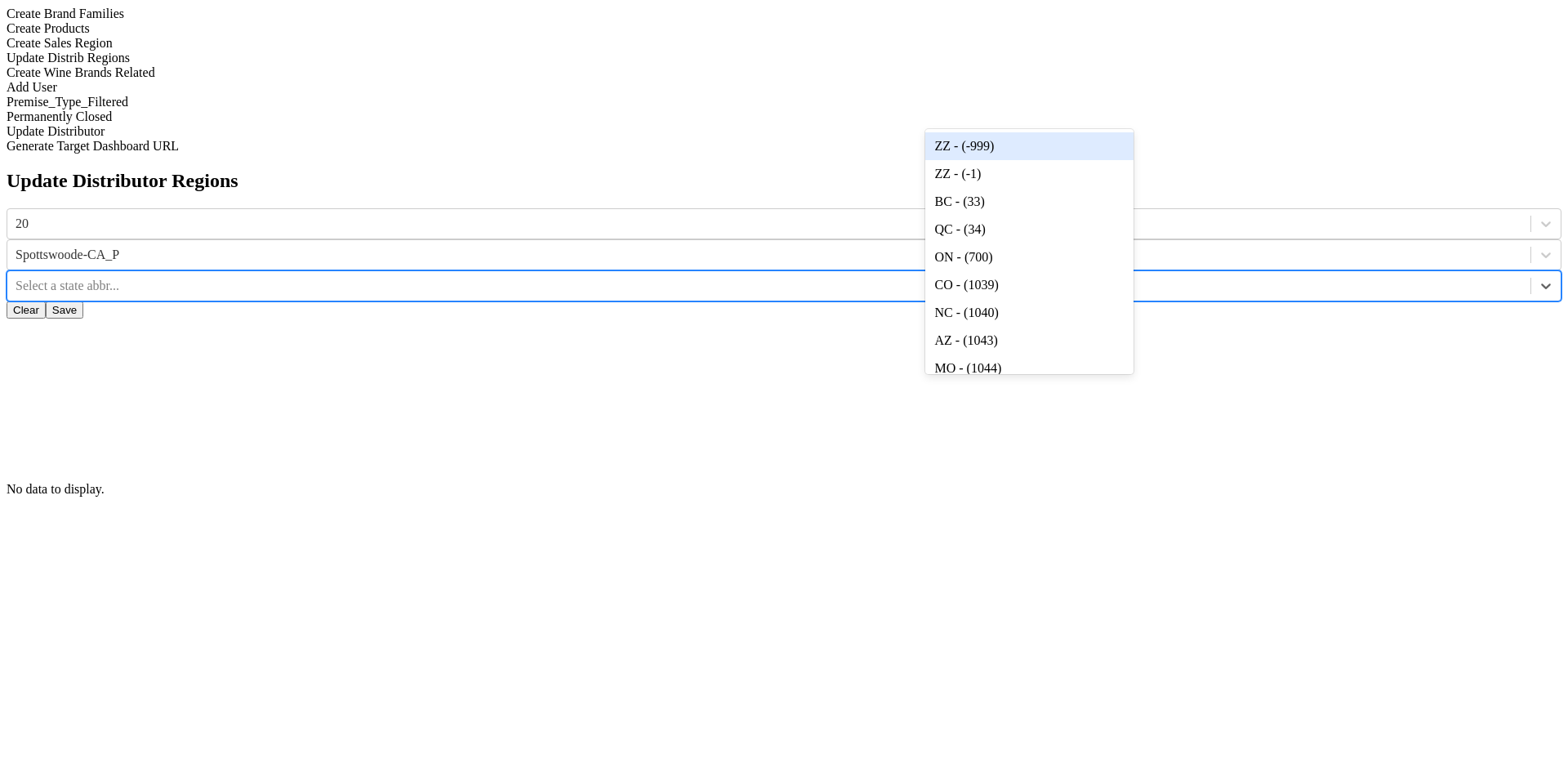
click at [1002, 277] on div at bounding box center [769, 286] width 1507 height 18
type input "c"
type input "ny"
click at [1039, 160] on div "NY - (1049)" at bounding box center [1029, 146] width 208 height 28
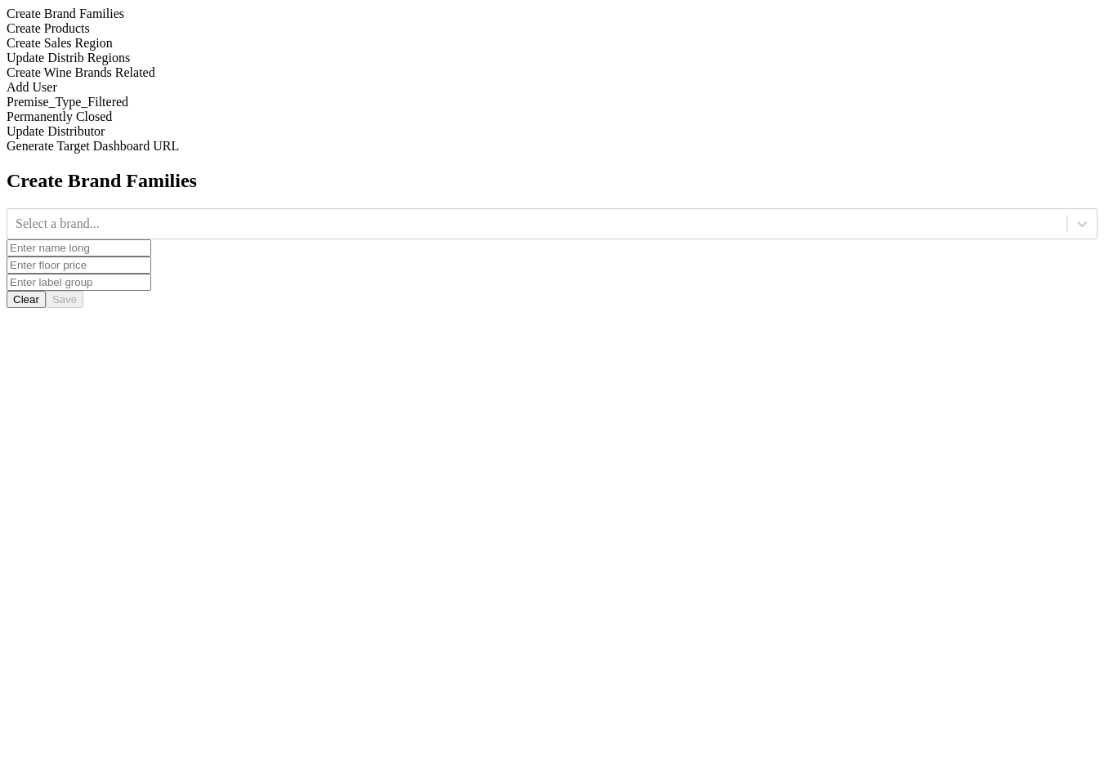
click at [184, 65] on div "Update Distrib Regions" at bounding box center [552, 58] width 1090 height 15
click at [957, 216] on icon at bounding box center [1081, 224] width 16 height 16
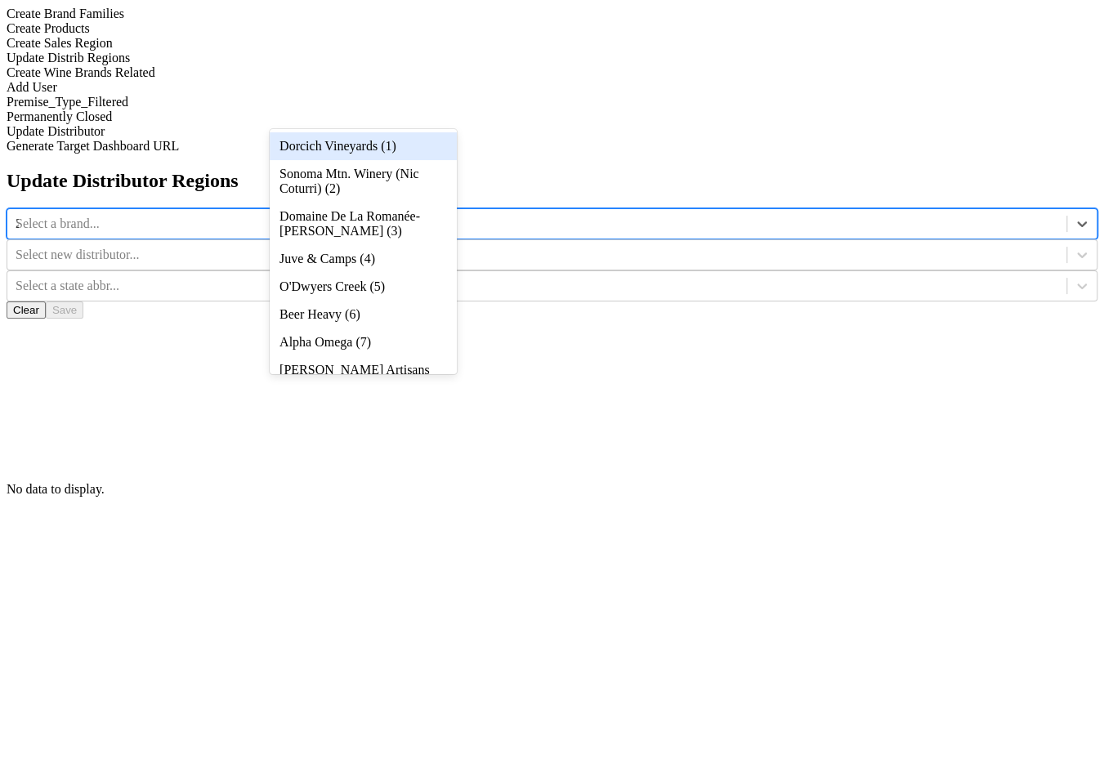
type input "20"
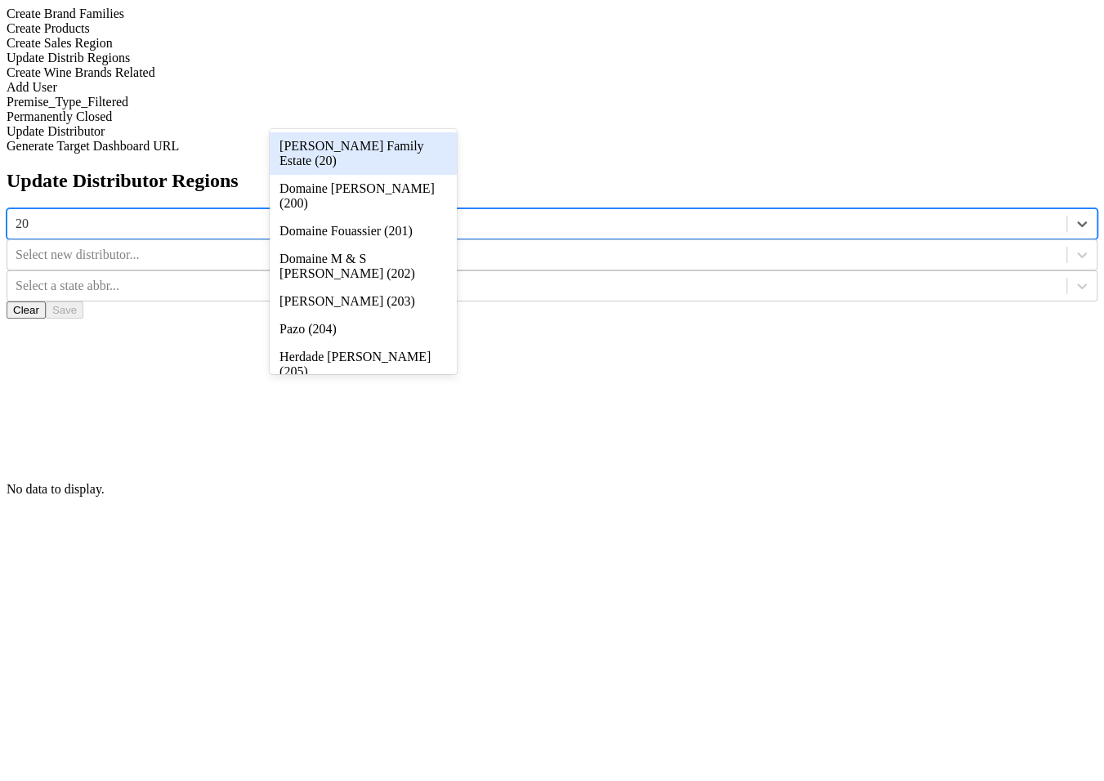
click at [434, 139] on div "[PERSON_NAME] Family Estate (20)" at bounding box center [363, 153] width 187 height 42
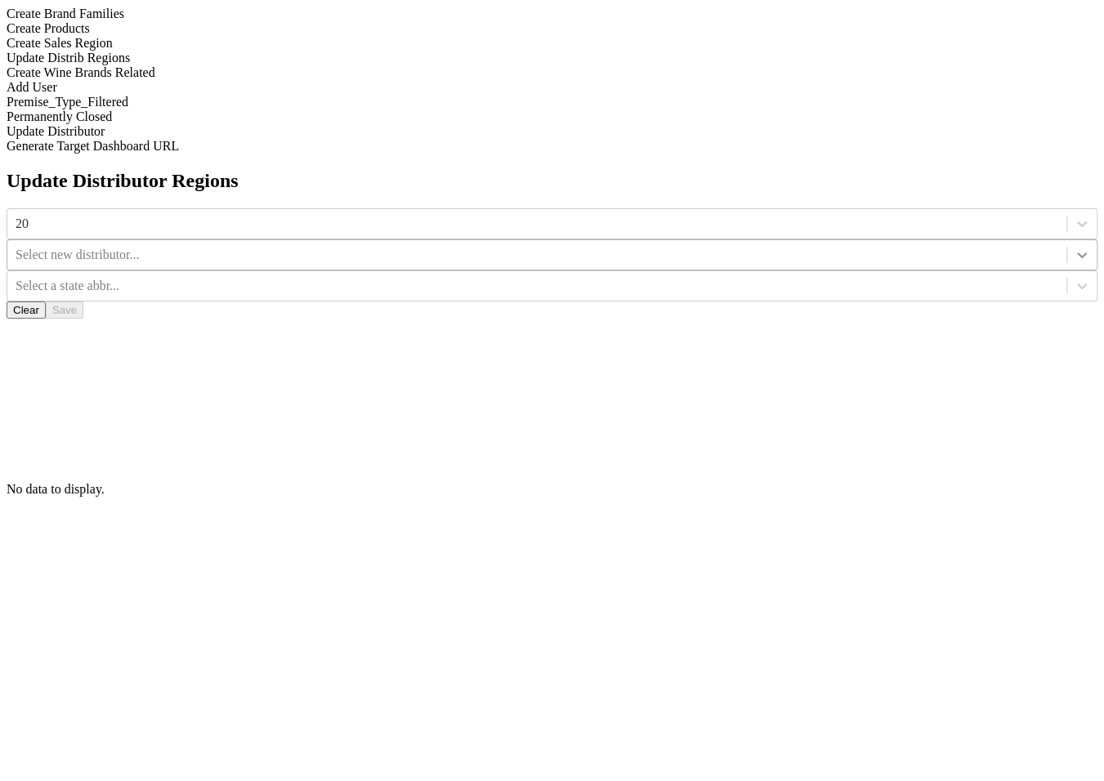
click at [957, 240] on div at bounding box center [1081, 254] width 29 height 29
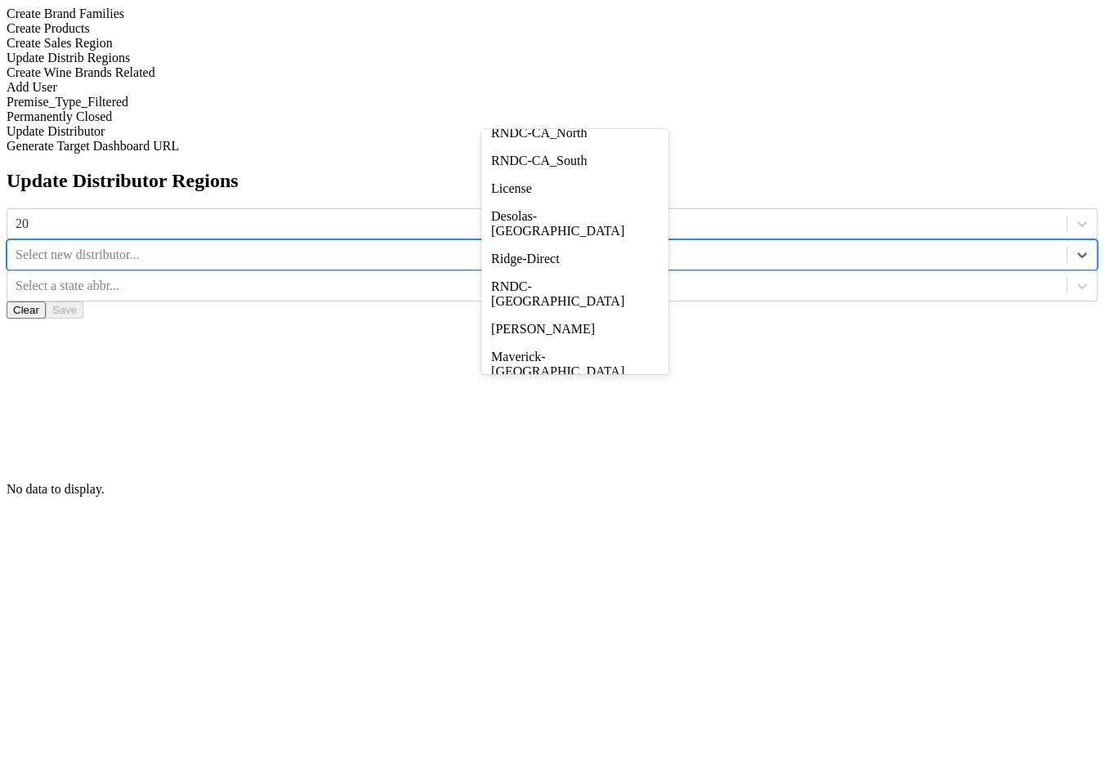
scroll to position [259, 0]
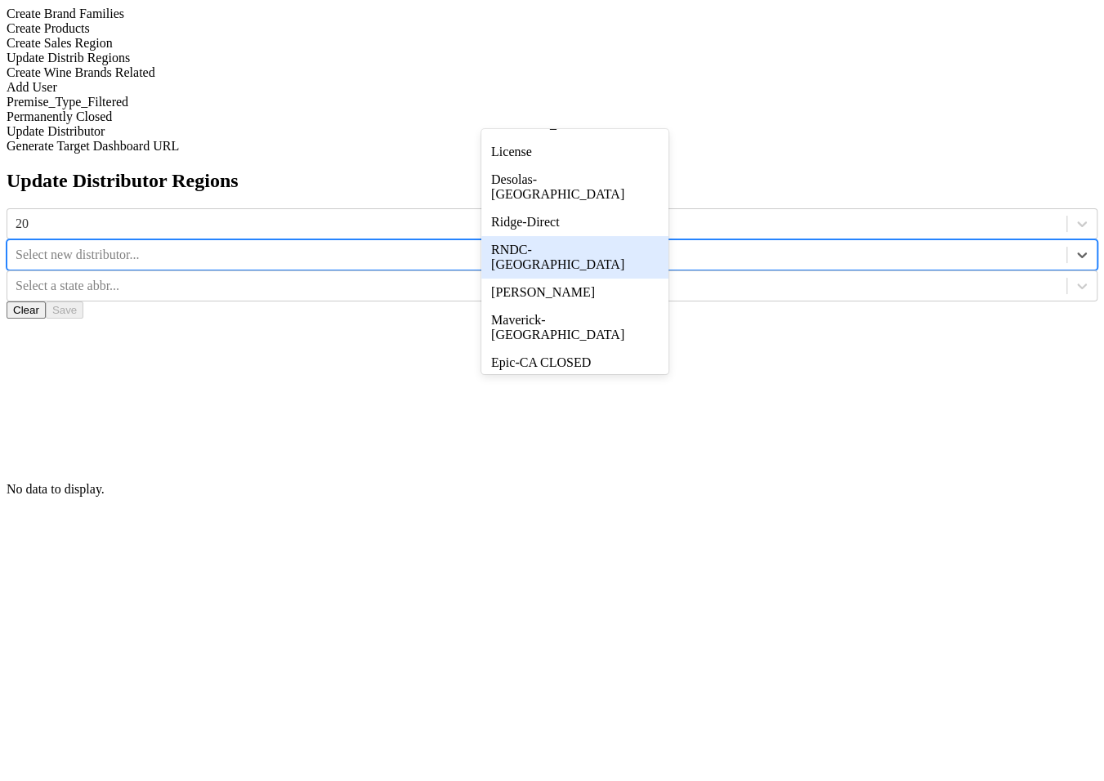
click at [628, 266] on div "RNDC-[GEOGRAPHIC_DATA]" at bounding box center [574, 257] width 187 height 42
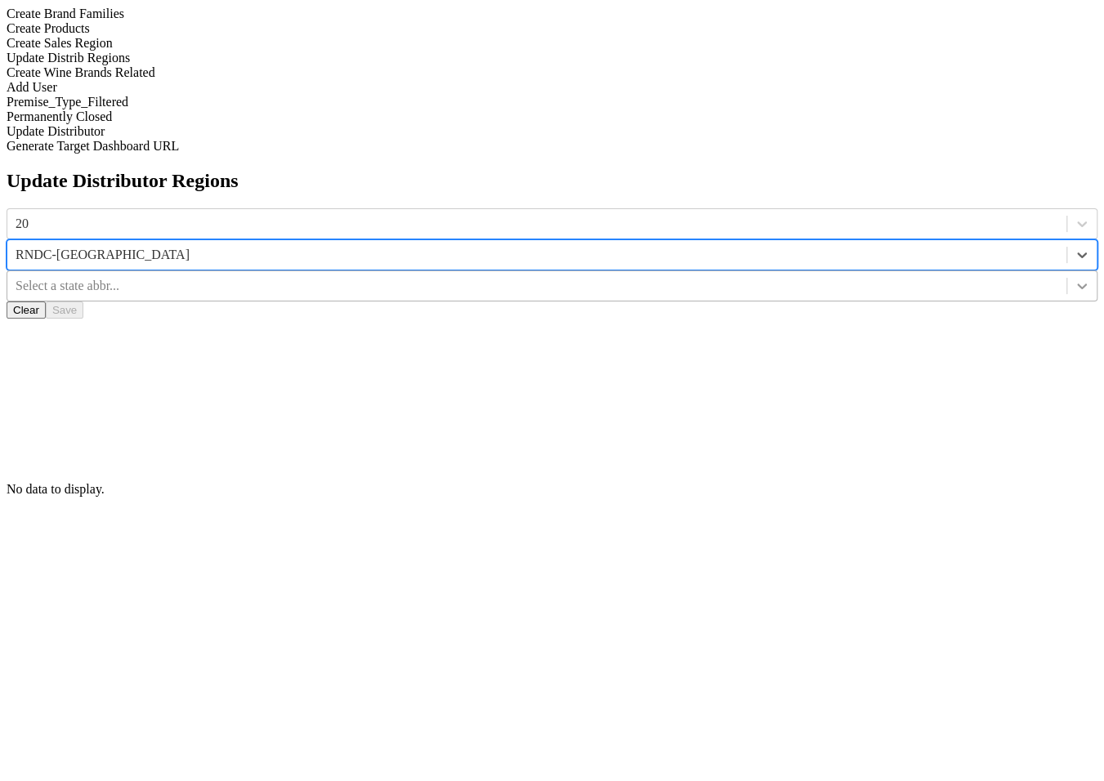
click at [957, 271] on div at bounding box center [1081, 285] width 29 height 29
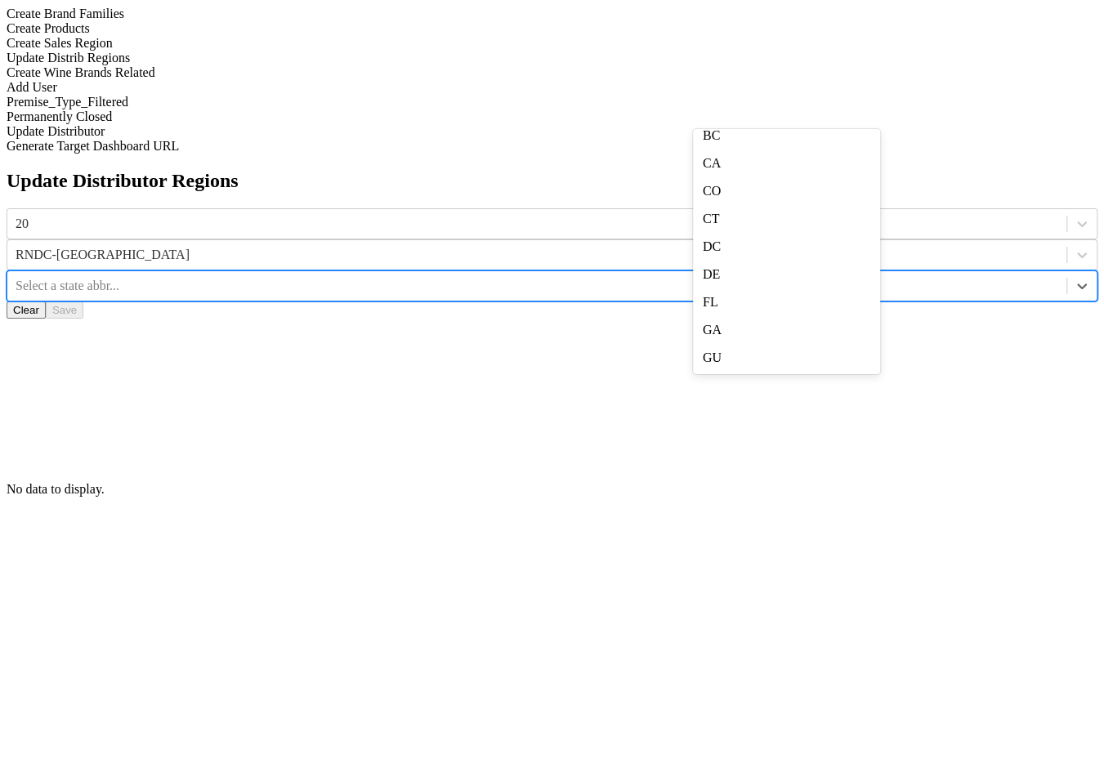
scroll to position [220, 0]
click at [829, 163] on div "CO" at bounding box center [786, 149] width 187 height 28
click at [845, 274] on div "CO" at bounding box center [536, 286] width 1059 height 25
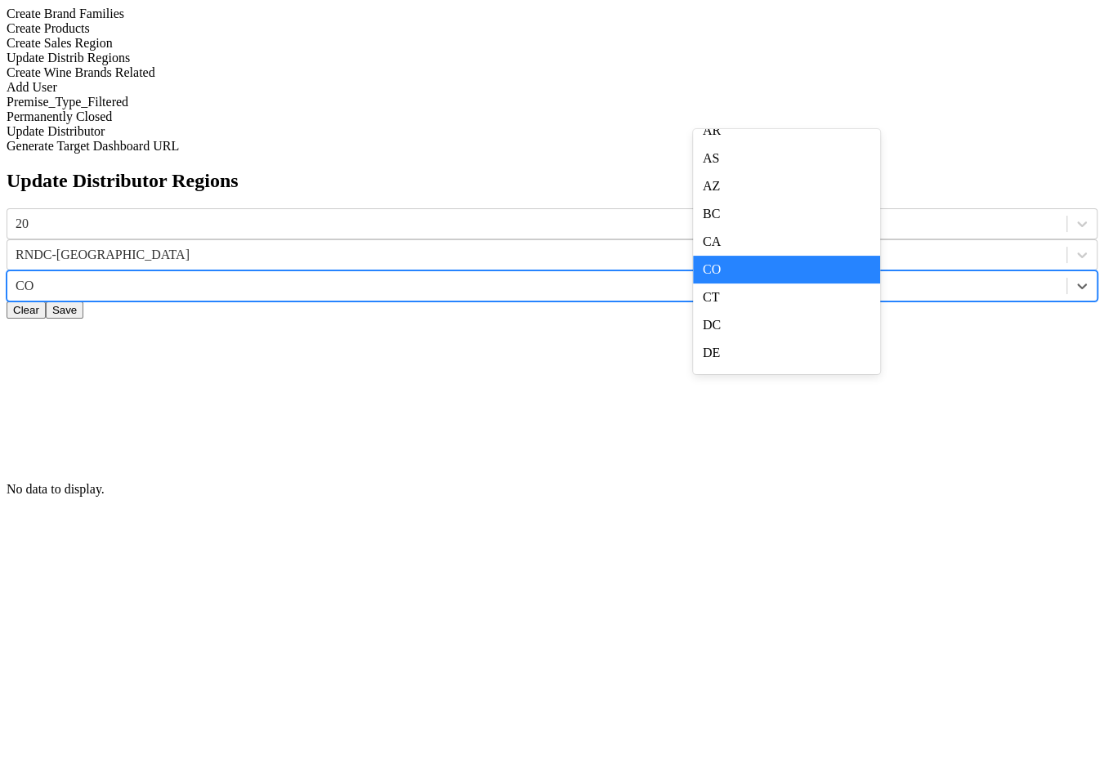
scroll to position [127, 0]
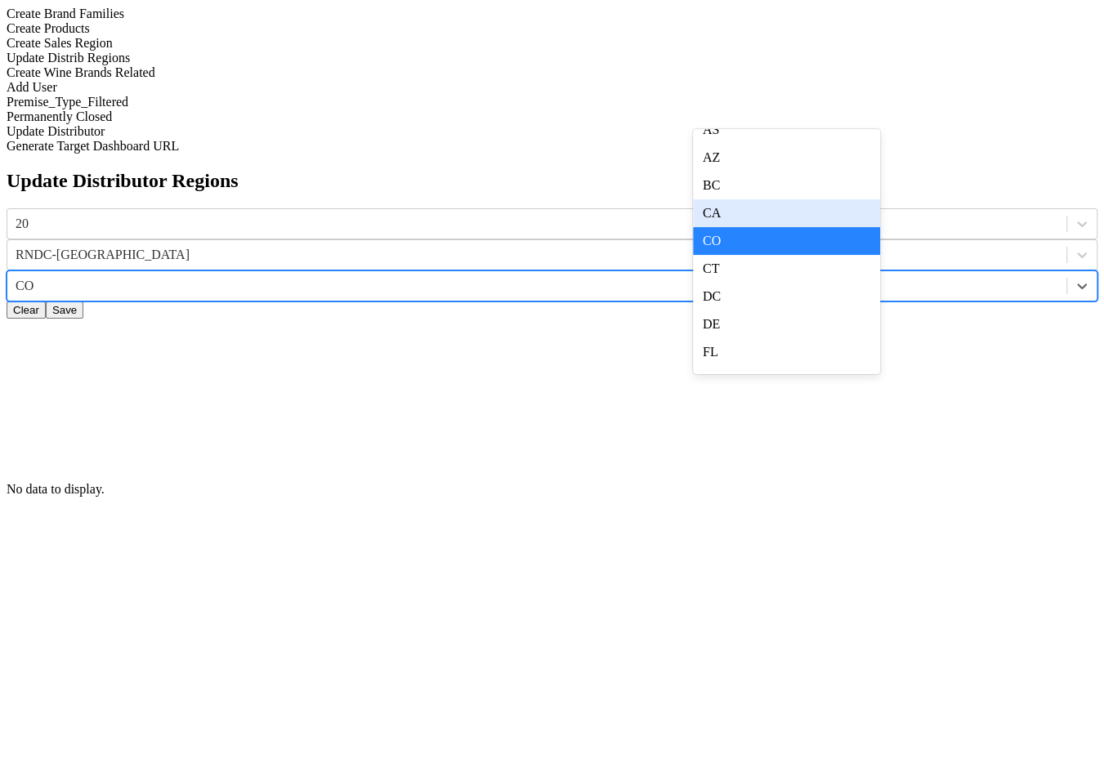
click at [843, 227] on div "CA" at bounding box center [786, 213] width 187 height 28
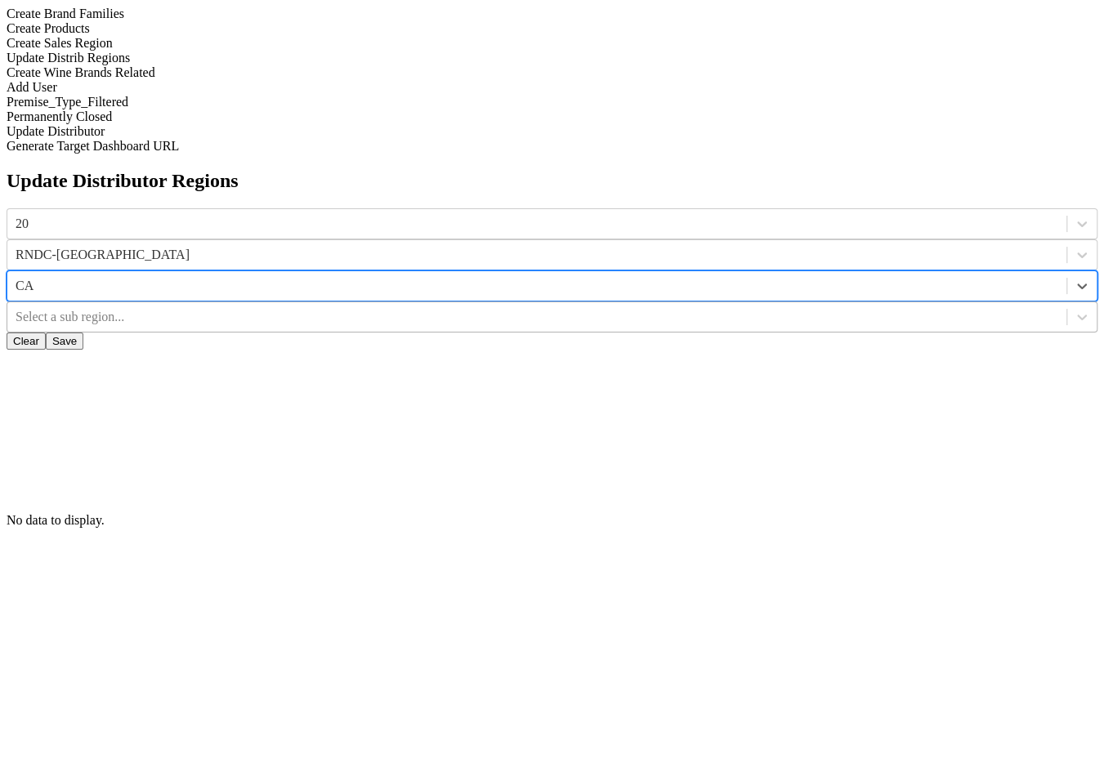
click at [957, 308] on div at bounding box center [537, 317] width 1042 height 18
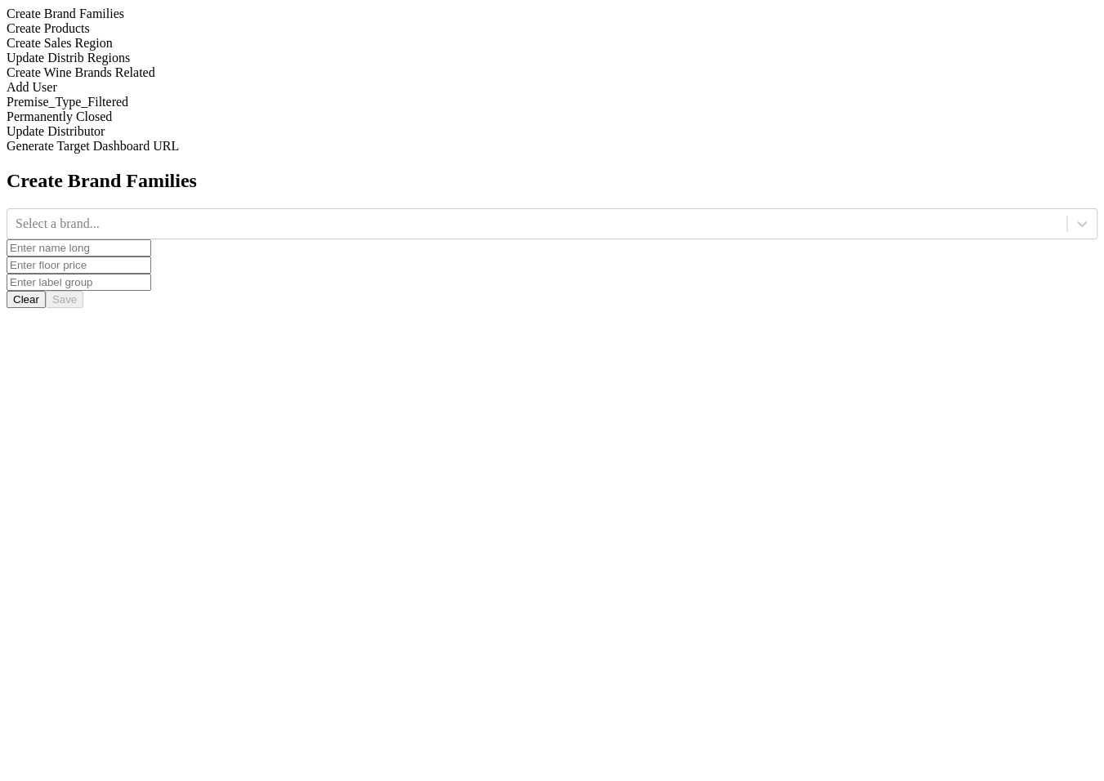
click at [243, 65] on div "Update Distrib Regions" at bounding box center [552, 58] width 1090 height 15
click at [1067, 209] on div at bounding box center [1081, 223] width 29 height 29
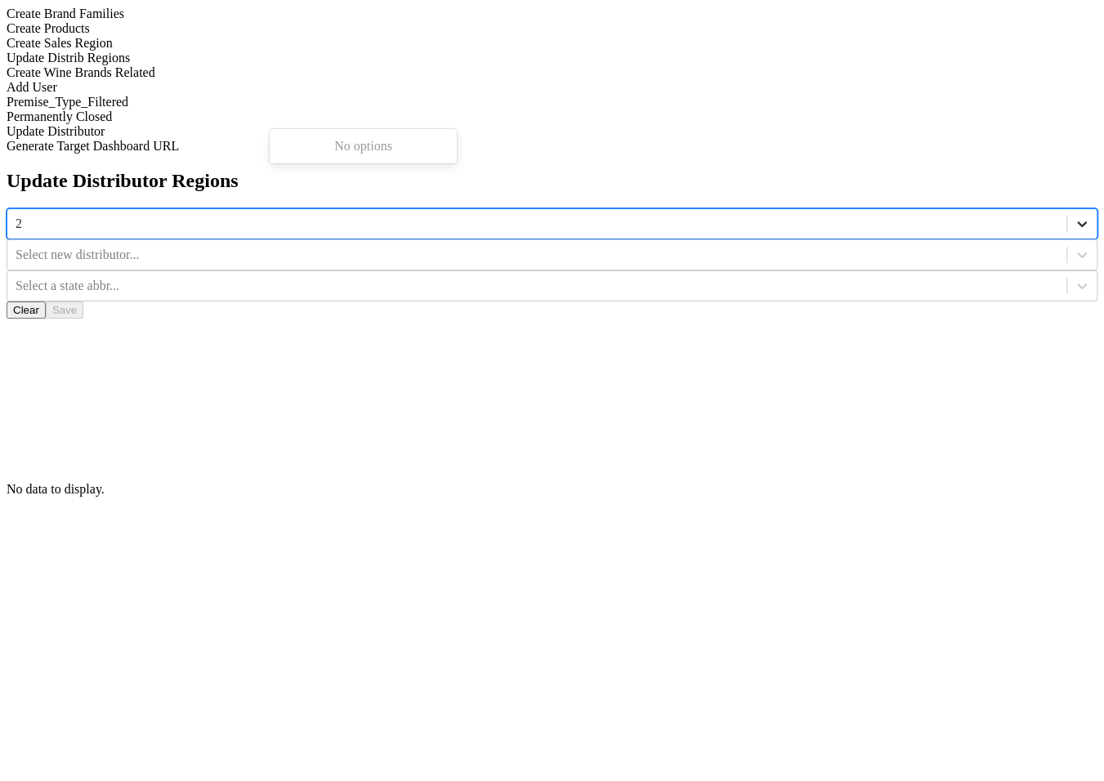
type input "20"
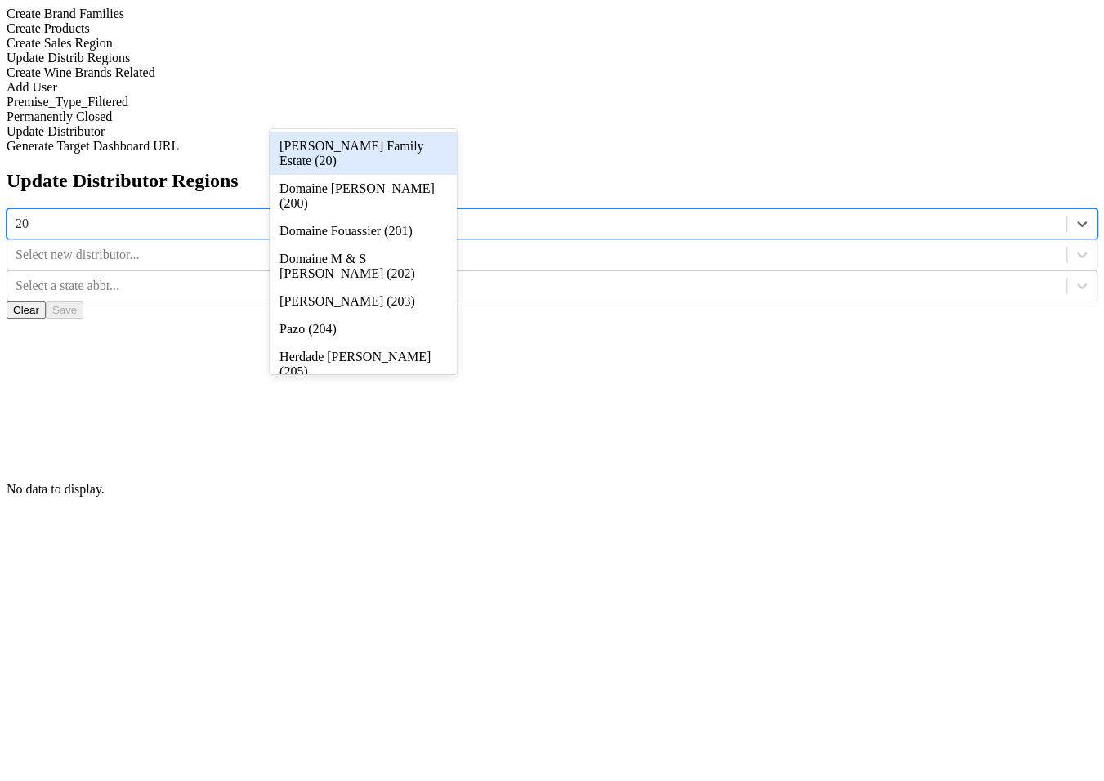
click at [432, 137] on div "[PERSON_NAME] Family Estate (20)" at bounding box center [363, 153] width 187 height 42
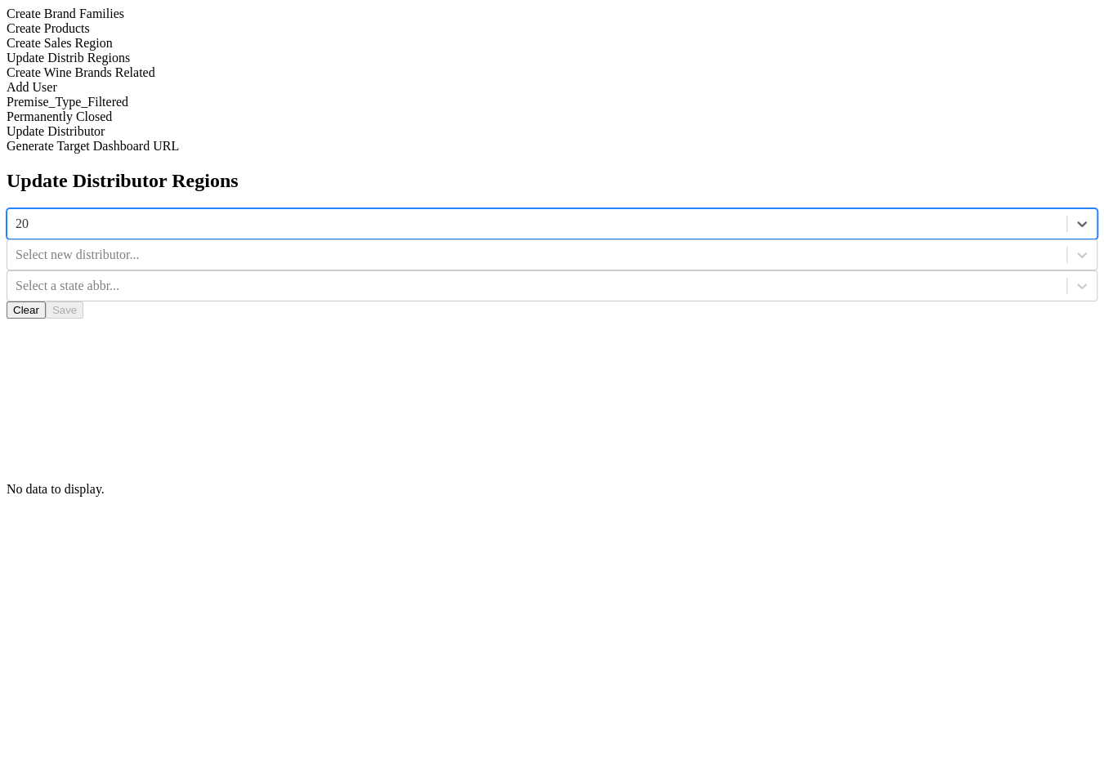
click at [560, 246] on div at bounding box center [537, 255] width 1042 height 18
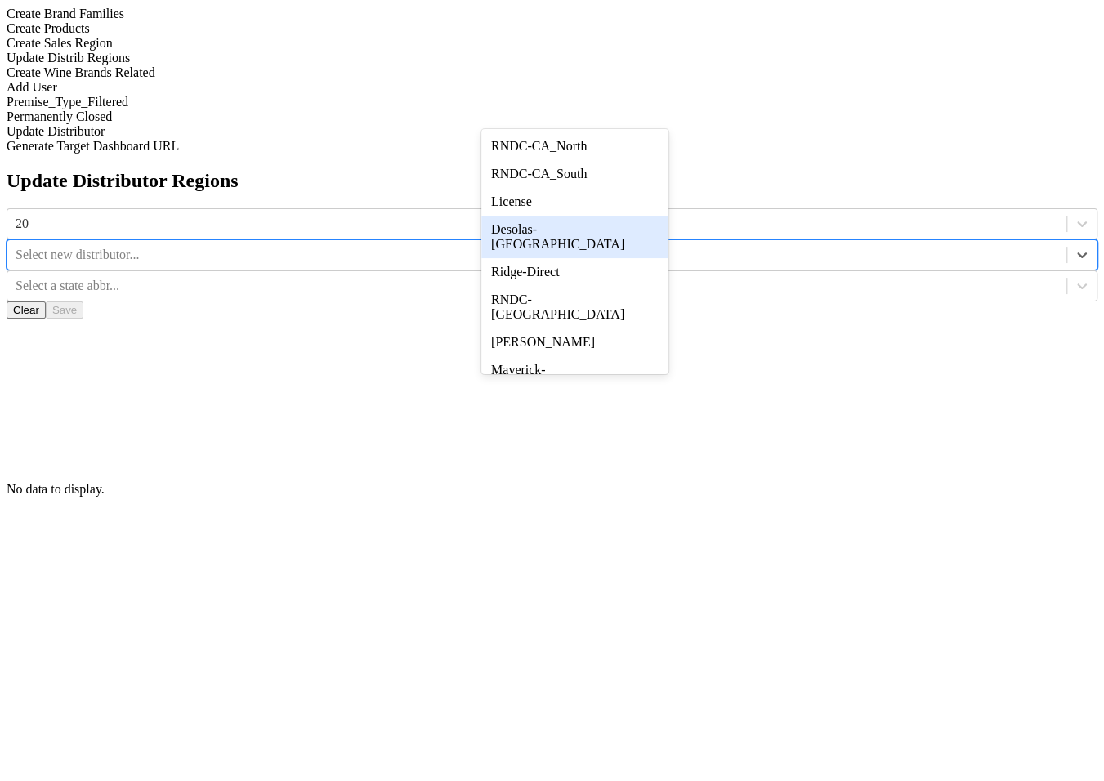
scroll to position [220, 0]
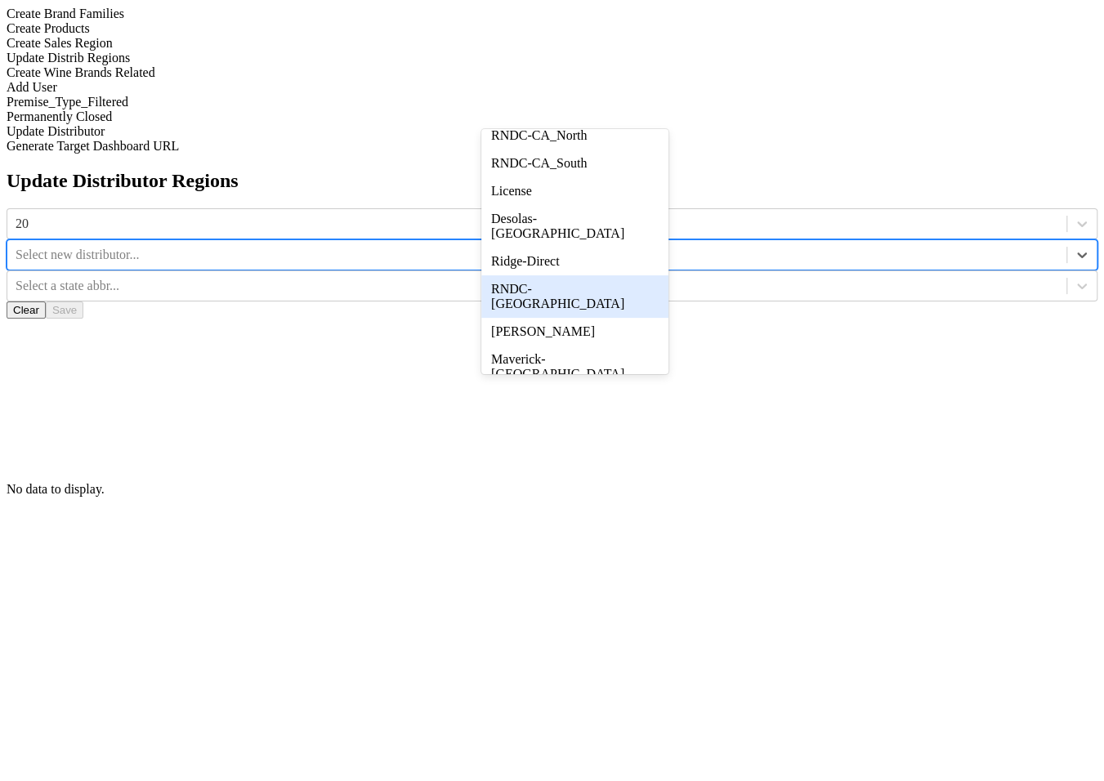
click at [610, 318] on div "RNDC-[GEOGRAPHIC_DATA]" at bounding box center [574, 296] width 187 height 42
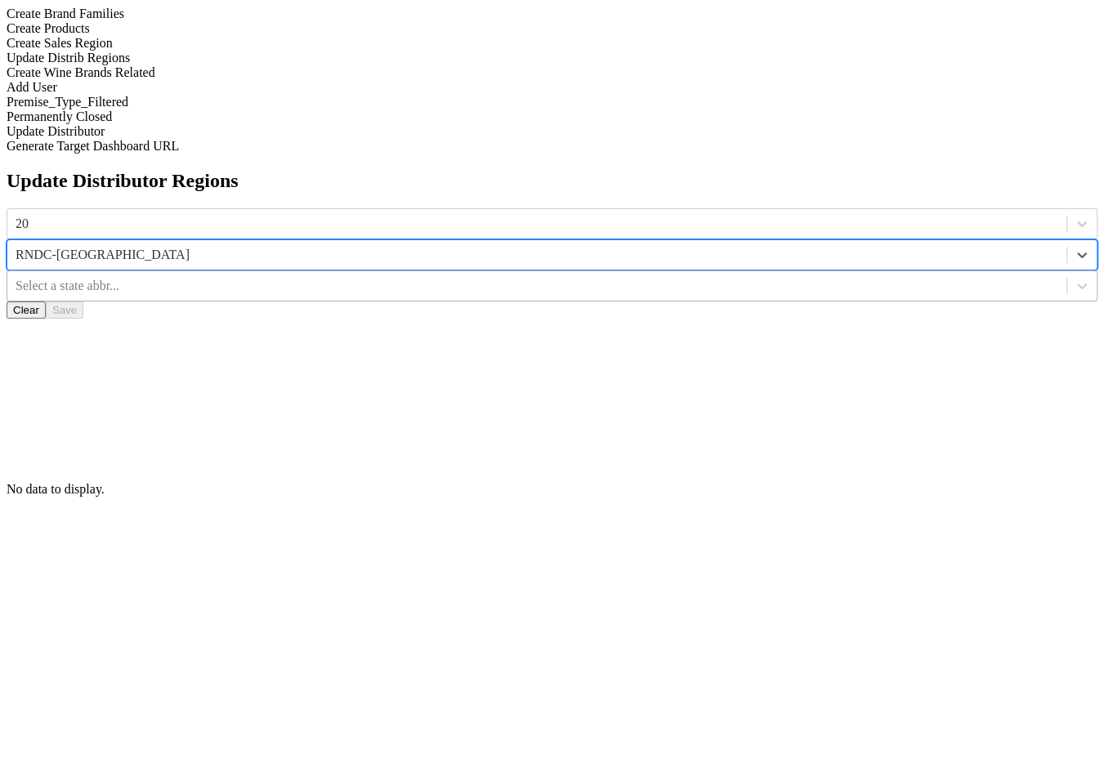
click at [813, 277] on div at bounding box center [537, 286] width 1042 height 18
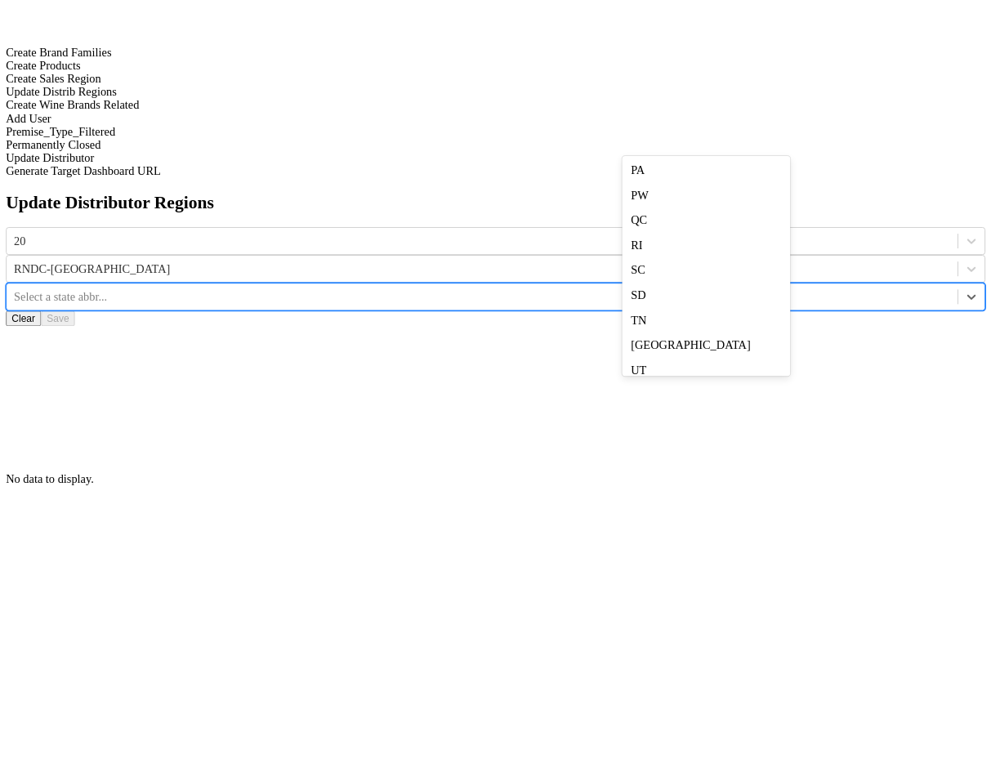
scroll to position [1230, 0]
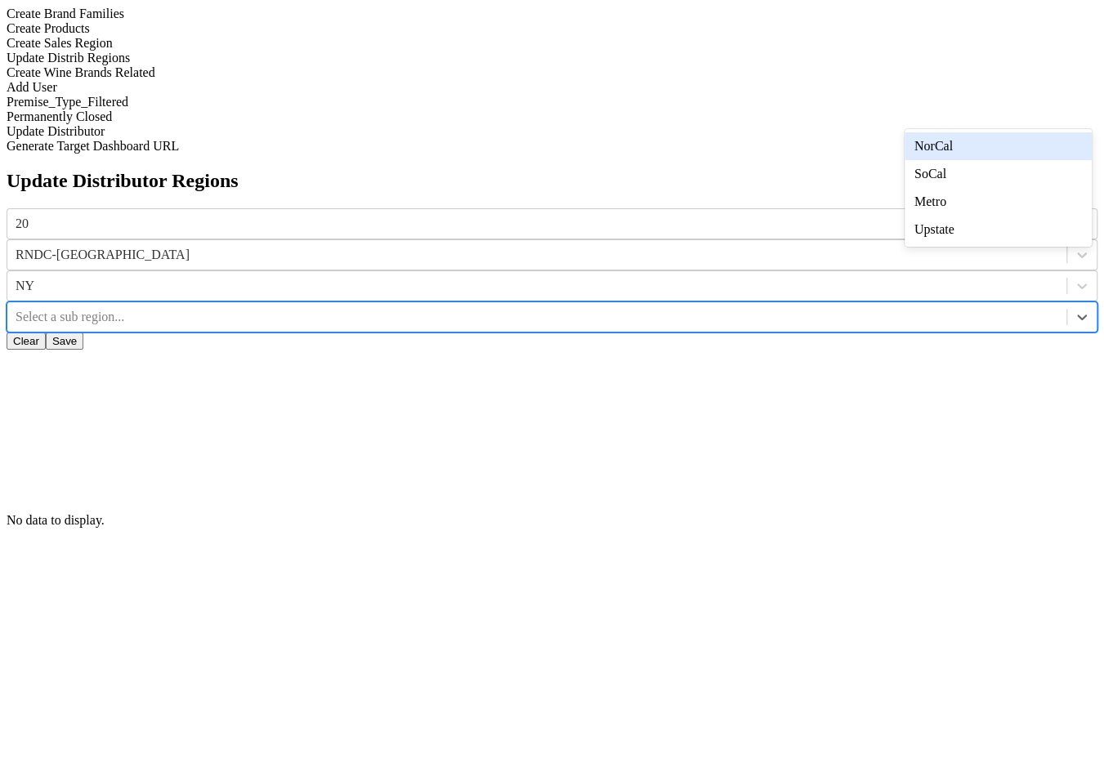
click at [1051, 308] on div at bounding box center [537, 317] width 1042 height 18
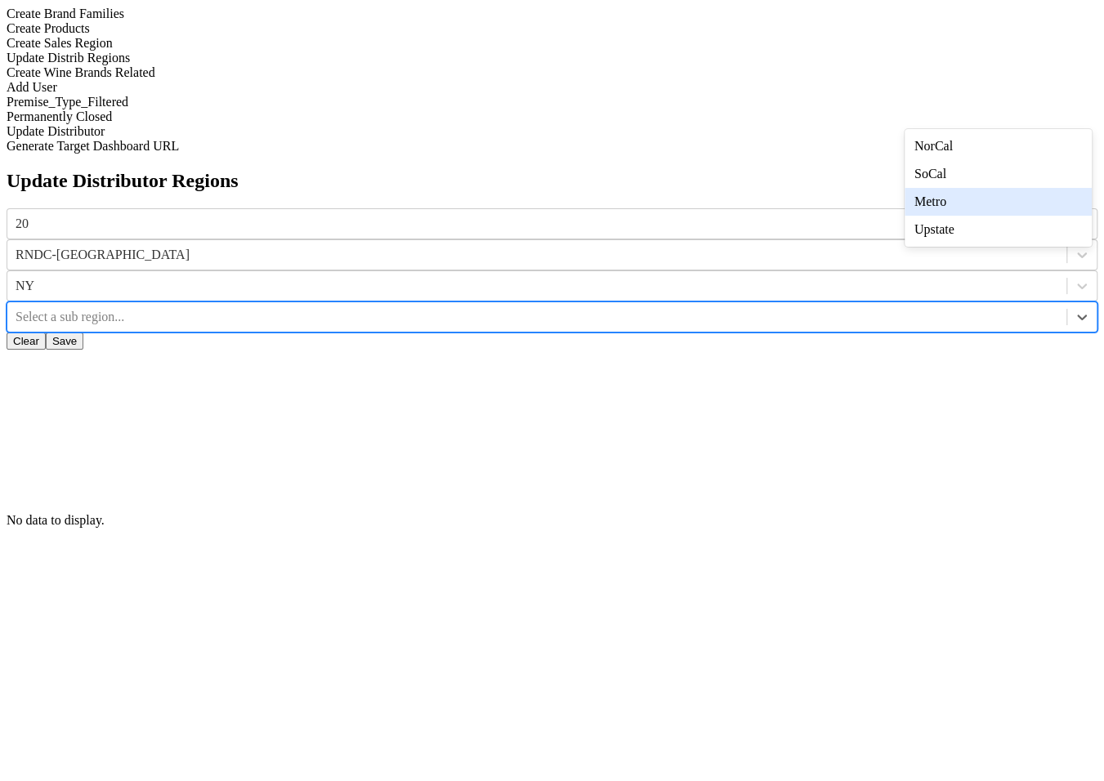
click at [1045, 216] on div "Metro" at bounding box center [997, 202] width 187 height 28
click at [83, 332] on button "Save" at bounding box center [65, 340] width 38 height 17
